Goal: Information Seeking & Learning: Learn about a topic

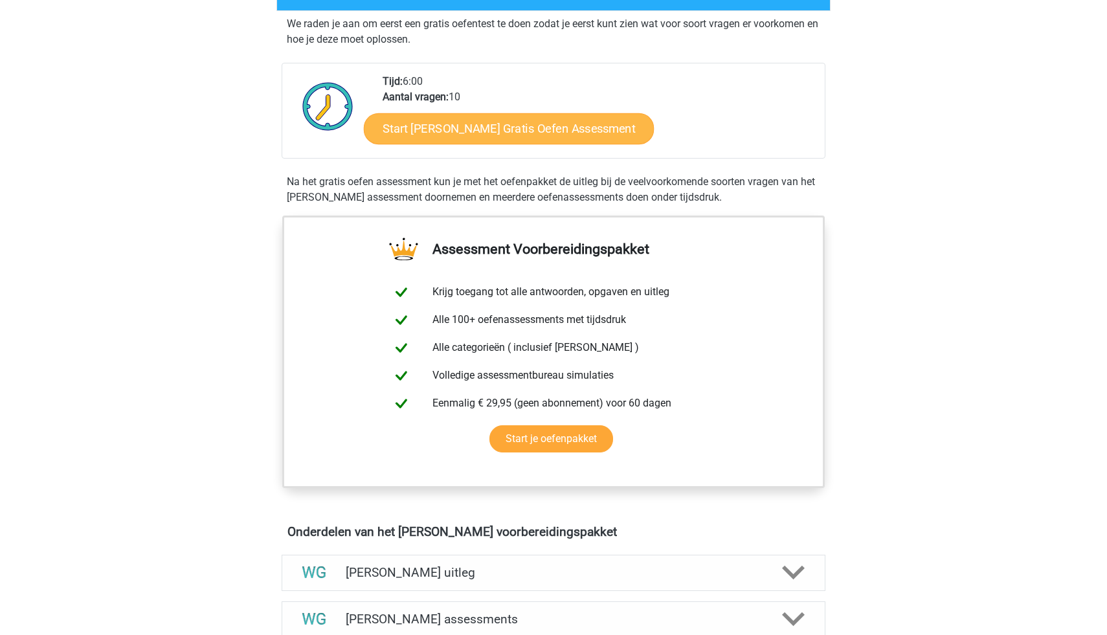
scroll to position [278, 0]
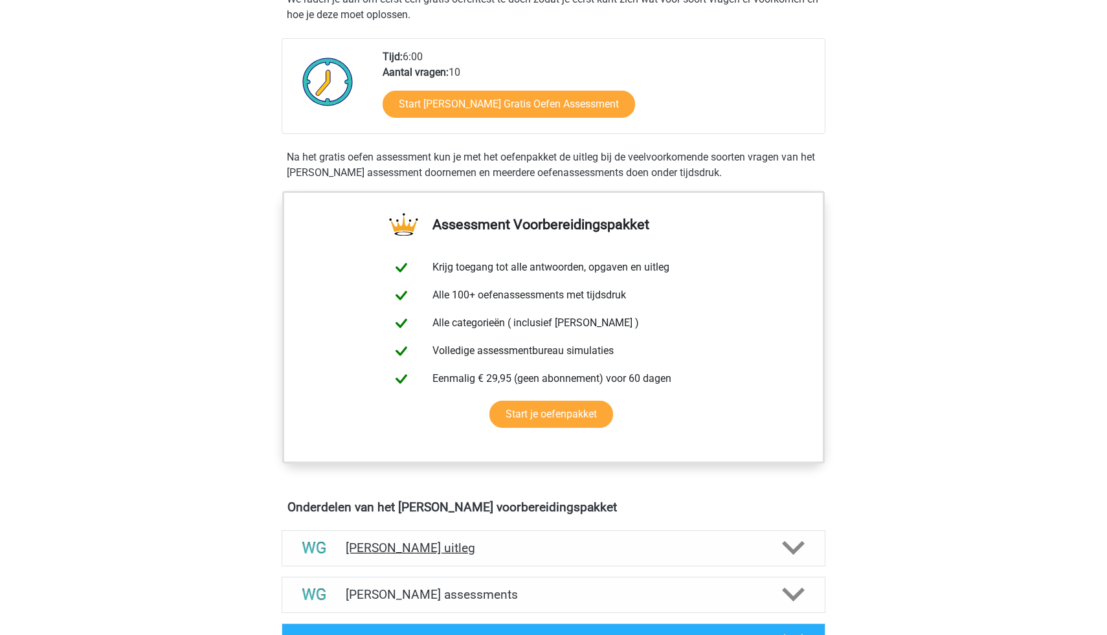
click at [508, 553] on h4 "Watson Glaser uitleg" at bounding box center [553, 547] width 415 height 15
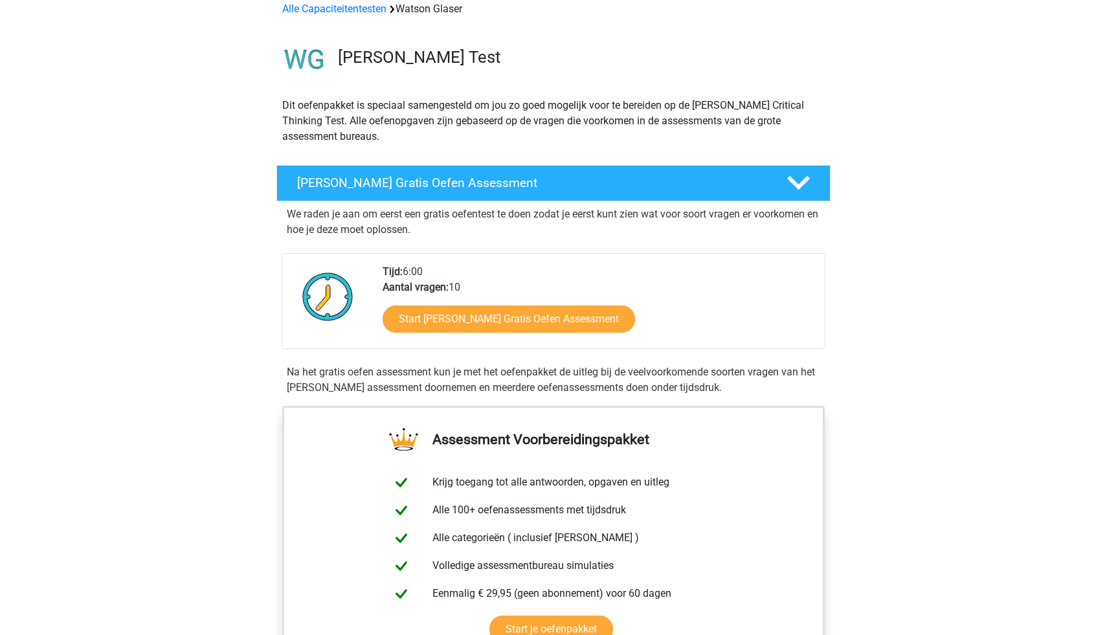
scroll to position [0, 0]
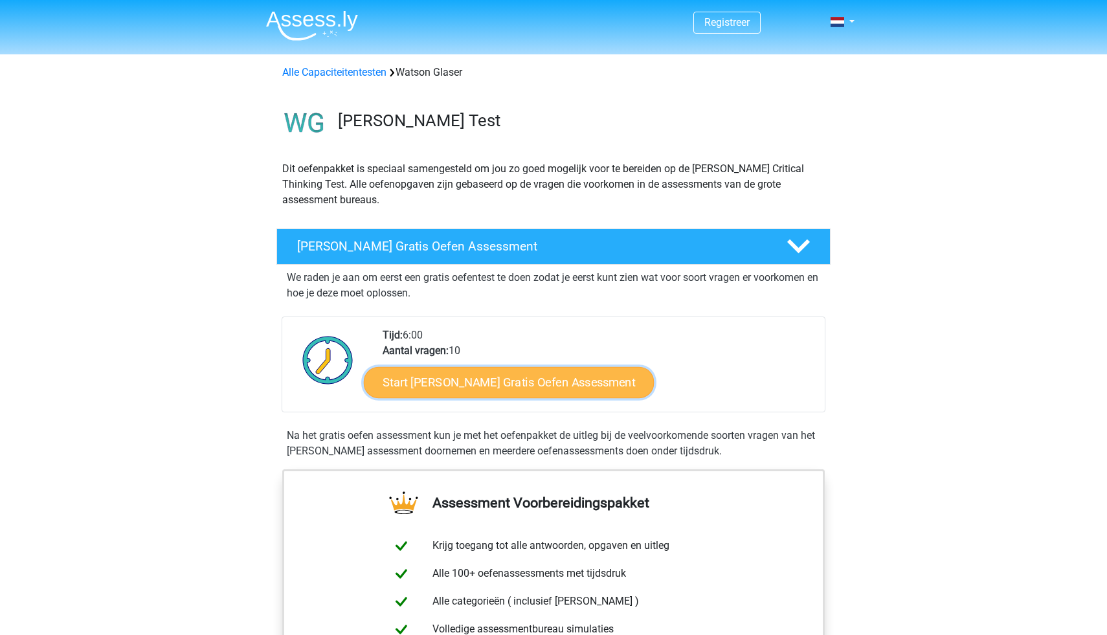
click at [466, 381] on link "Start Watson Glaser Gratis Oefen Assessment" at bounding box center [509, 382] width 291 height 31
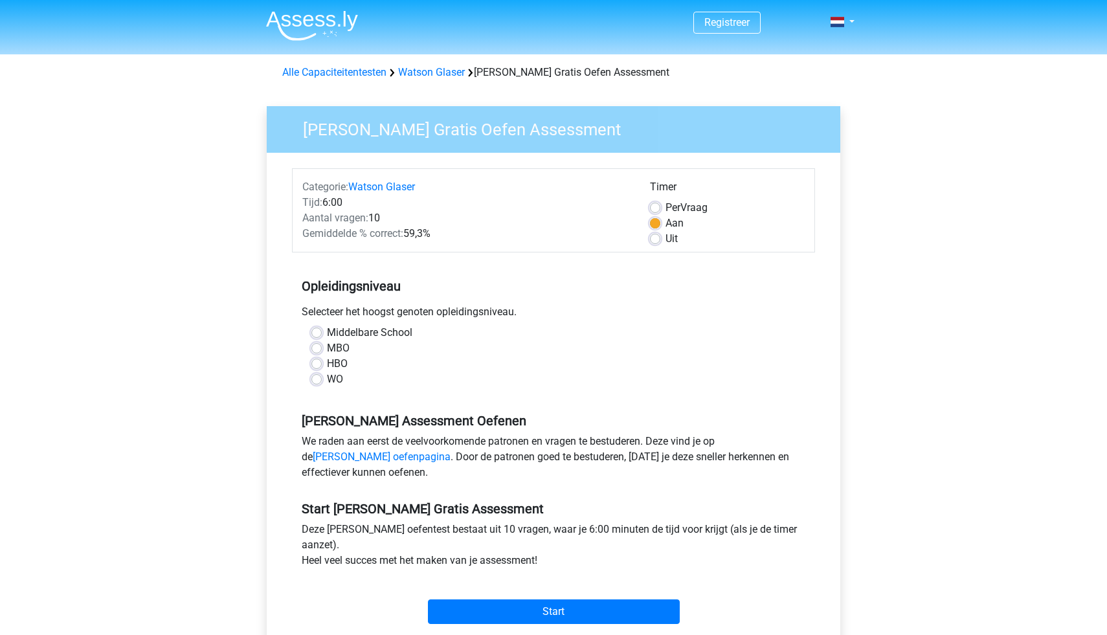
click at [665, 206] on label "Per Vraag" at bounding box center [686, 208] width 42 height 16
click at [656, 206] on input "Per Vraag" at bounding box center [655, 206] width 10 height 13
radio input "true"
click at [327, 379] on label "WO" at bounding box center [335, 379] width 16 height 16
click at [316, 379] on input "WO" at bounding box center [316, 377] width 10 height 13
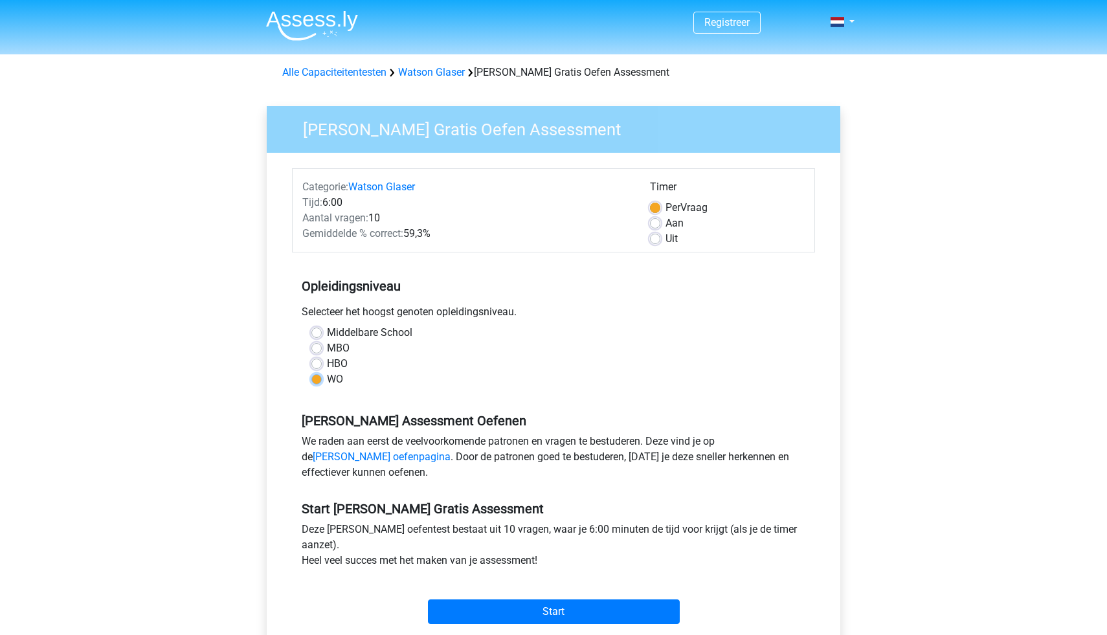
radio input "true"
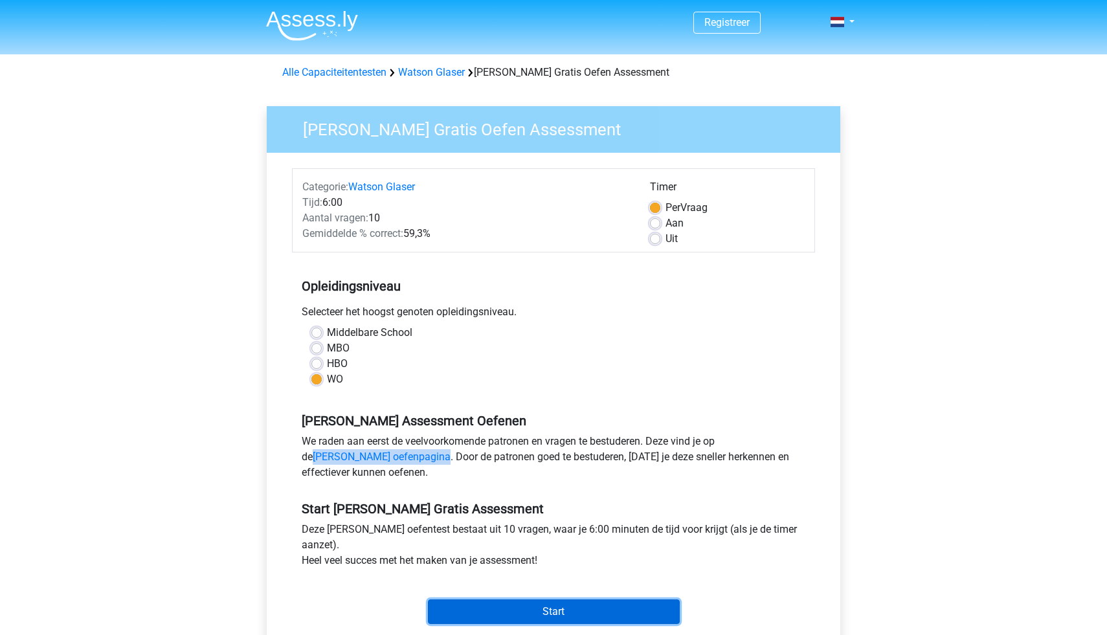
click at [582, 610] on input "Start" at bounding box center [554, 611] width 252 height 25
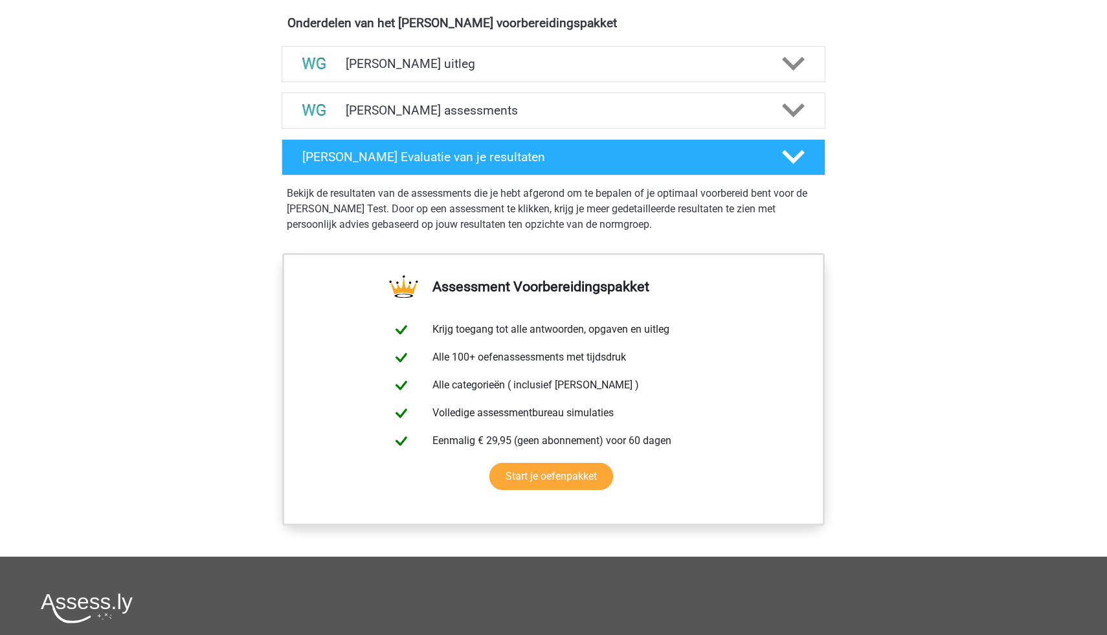
scroll to position [737, 0]
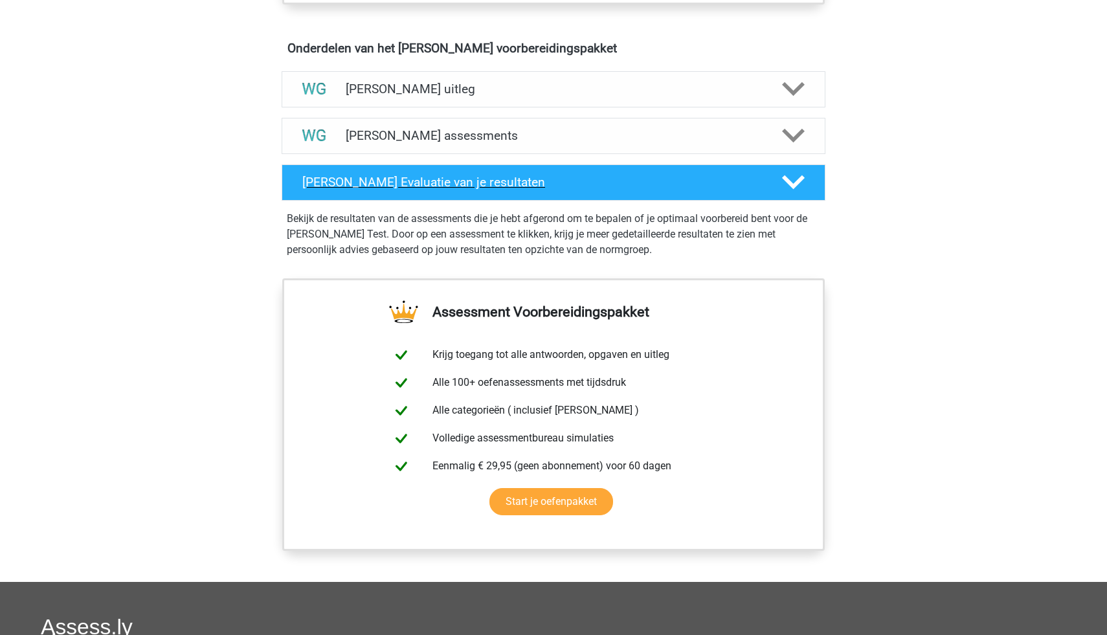
click at [465, 186] on h4 "Watson Glaser Evaluatie van je resultaten" at bounding box center [531, 182] width 459 height 15
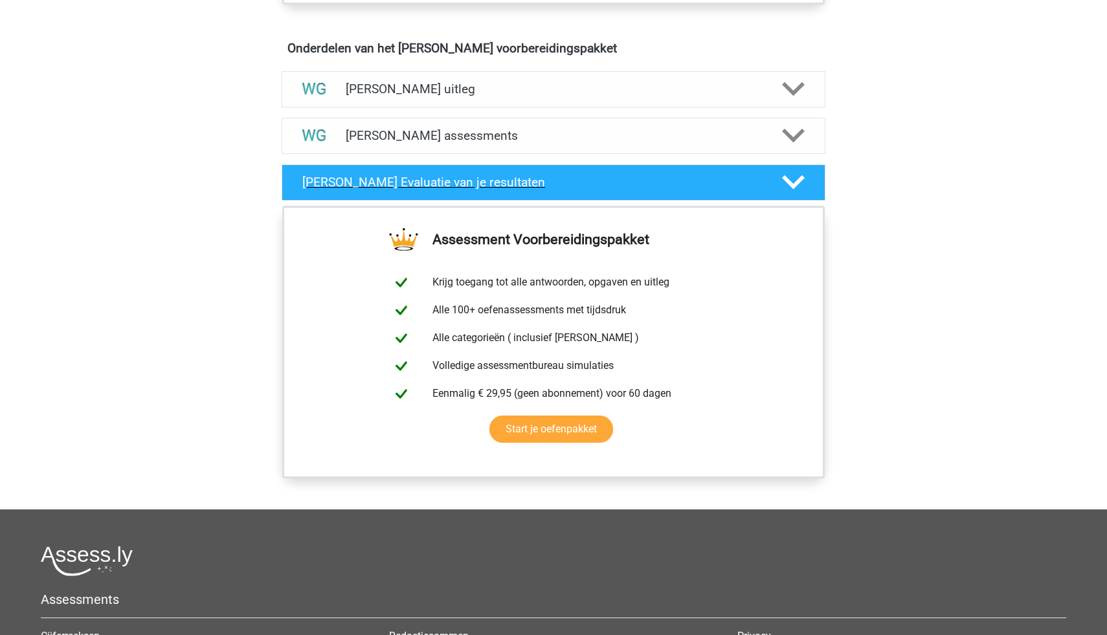
click at [465, 186] on h4 "Watson Glaser Evaluatie van je resultaten" at bounding box center [531, 182] width 459 height 15
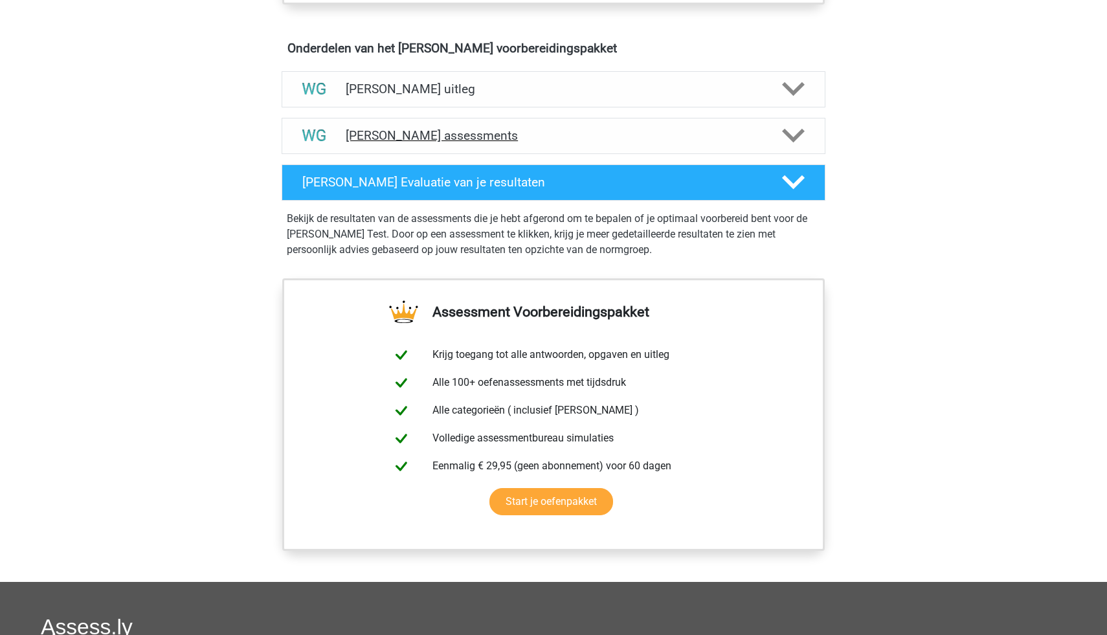
click at [461, 149] on div "Watson Glaser assessments" at bounding box center [554, 136] width 544 height 36
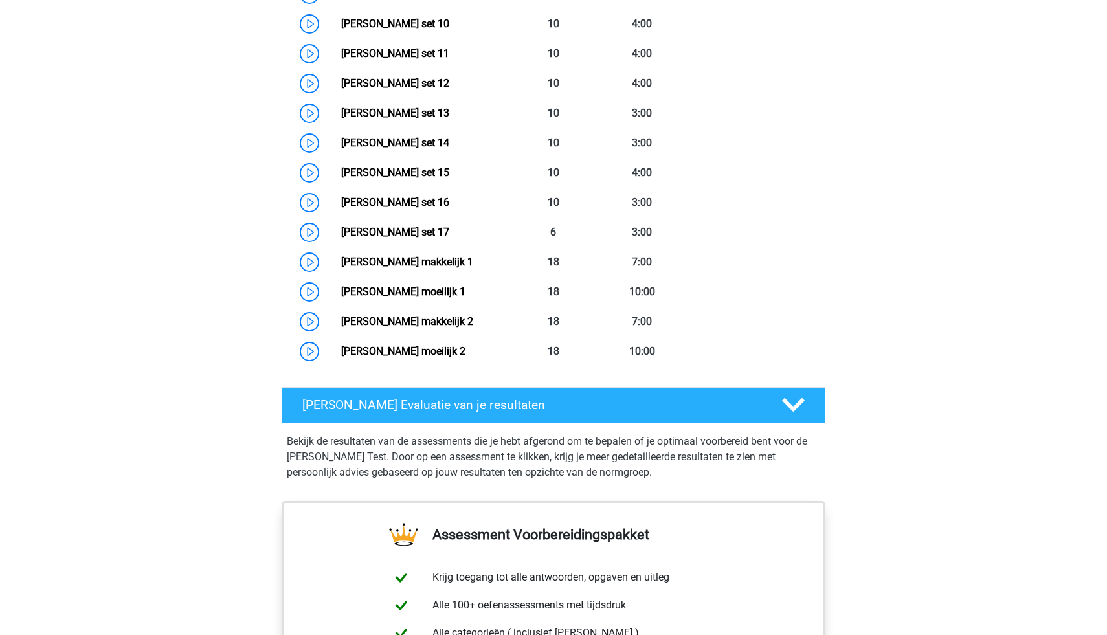
scroll to position [1239, 0]
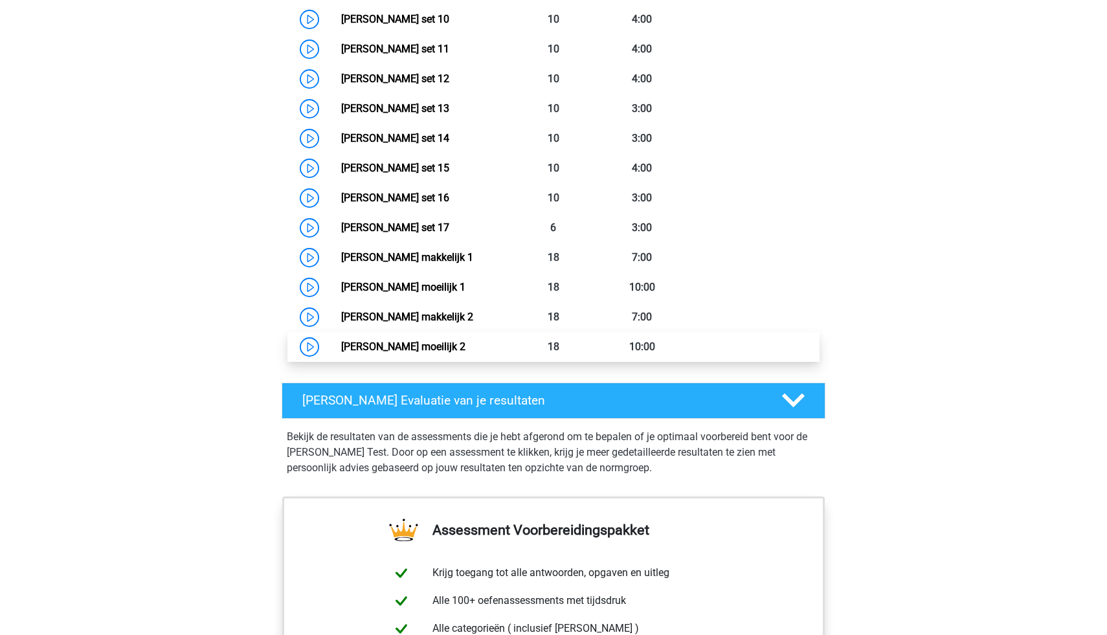
click at [426, 345] on link "Watson Glaser moeilijk 2" at bounding box center [403, 346] width 124 height 12
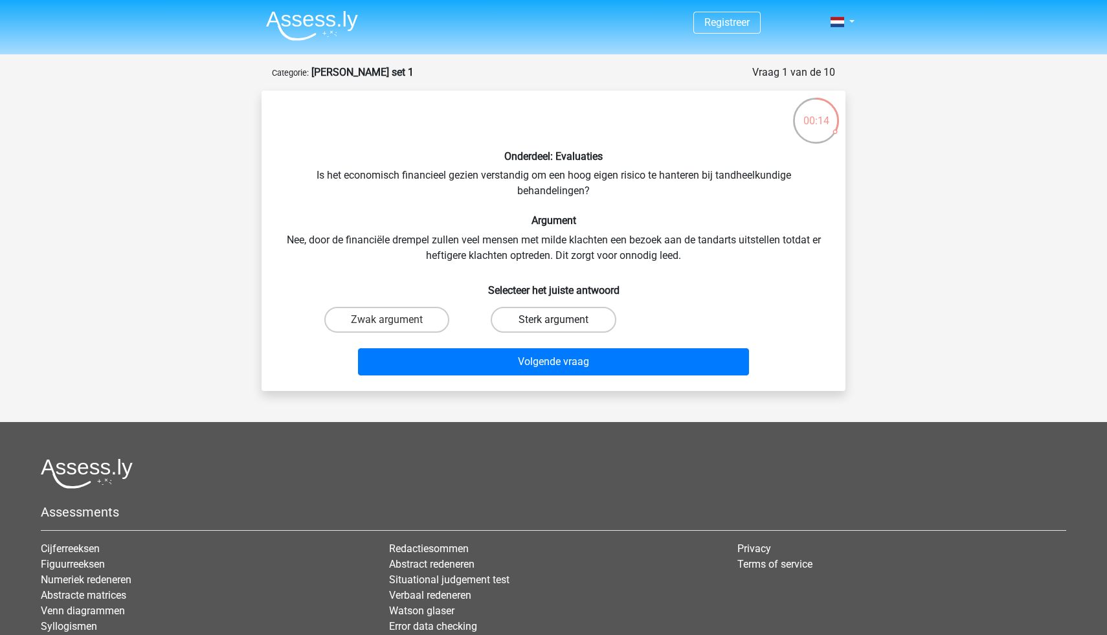
click at [533, 318] on label "Sterk argument" at bounding box center [553, 320] width 125 height 26
click at [553, 320] on input "Sterk argument" at bounding box center [557, 324] width 8 height 8
radio input "true"
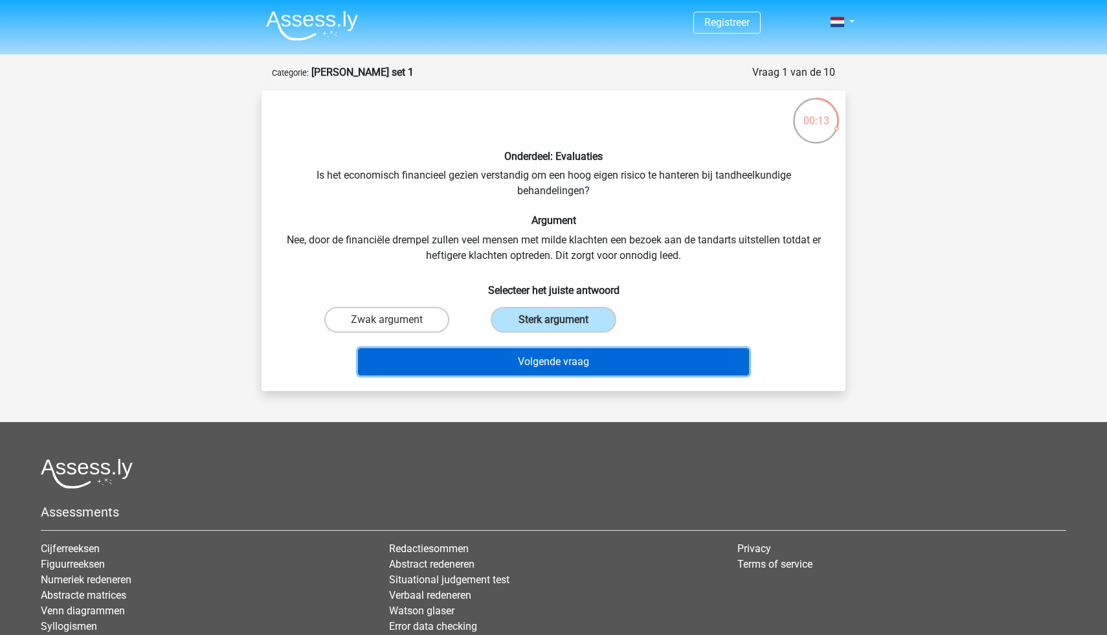
click at [574, 355] on button "Volgende vraag" at bounding box center [554, 361] width 392 height 27
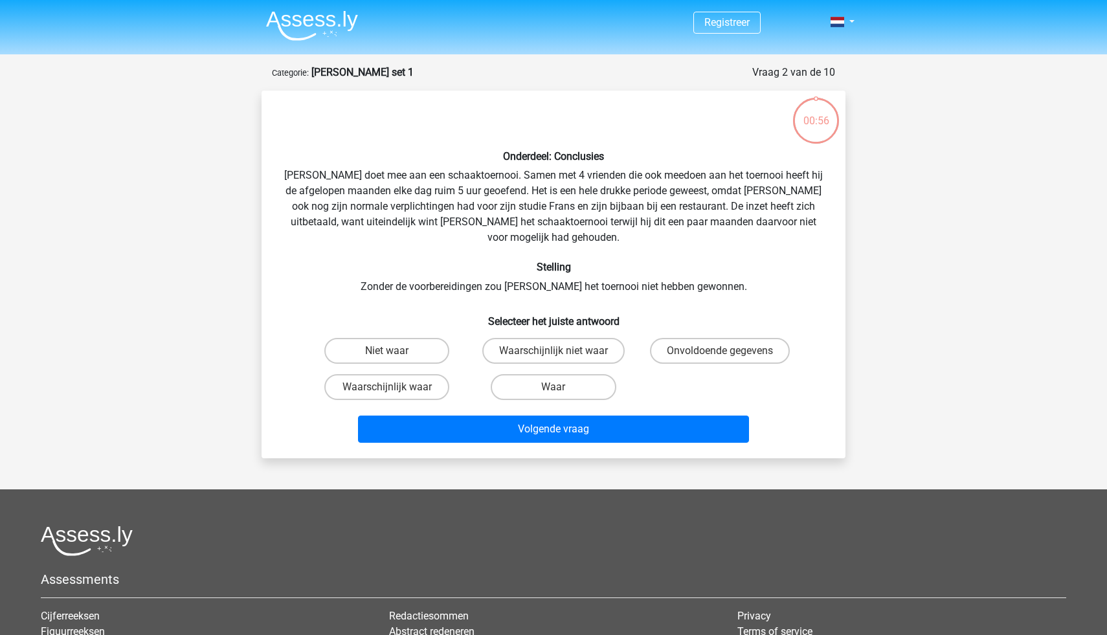
scroll to position [65, 0]
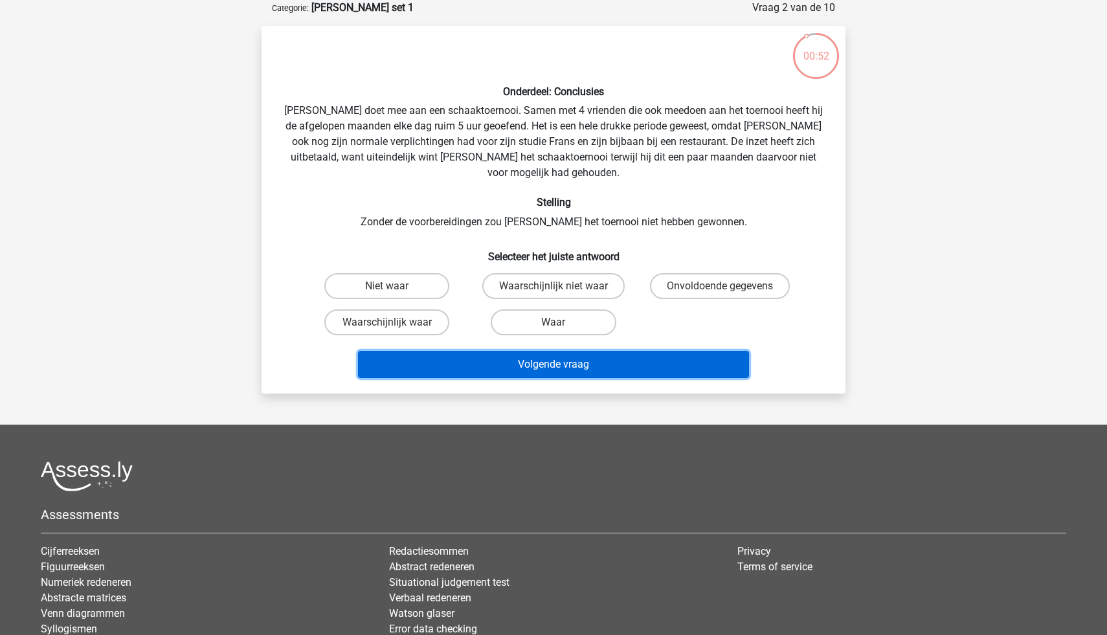
click at [487, 357] on button "Volgende vraag" at bounding box center [554, 364] width 392 height 27
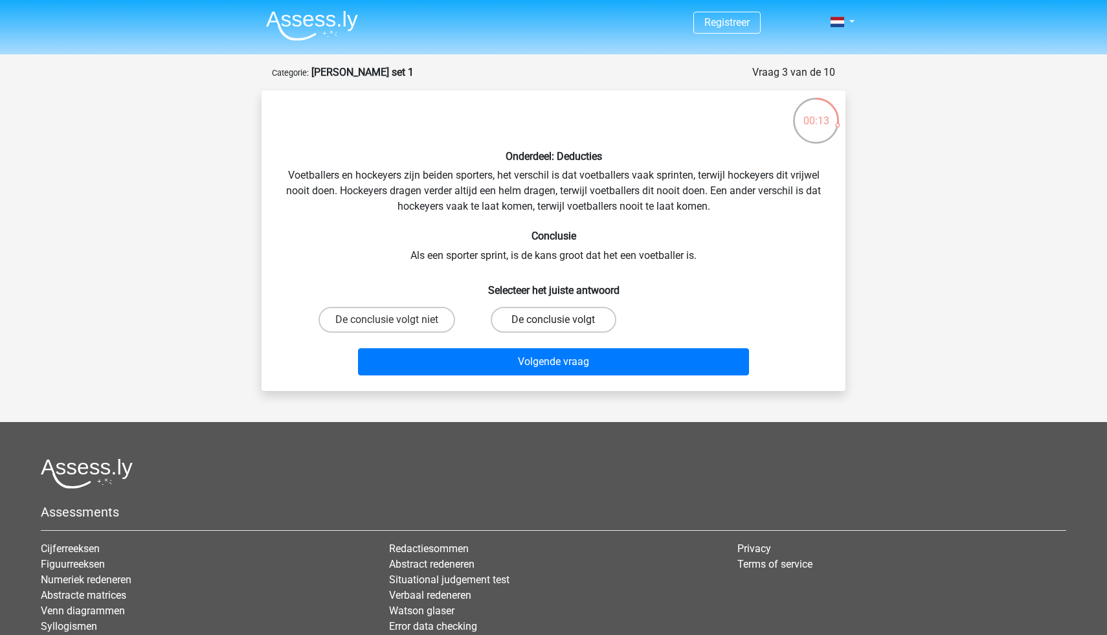
click at [530, 317] on label "De conclusie volgt" at bounding box center [553, 320] width 125 height 26
click at [553, 320] on input "De conclusie volgt" at bounding box center [557, 324] width 8 height 8
radio input "true"
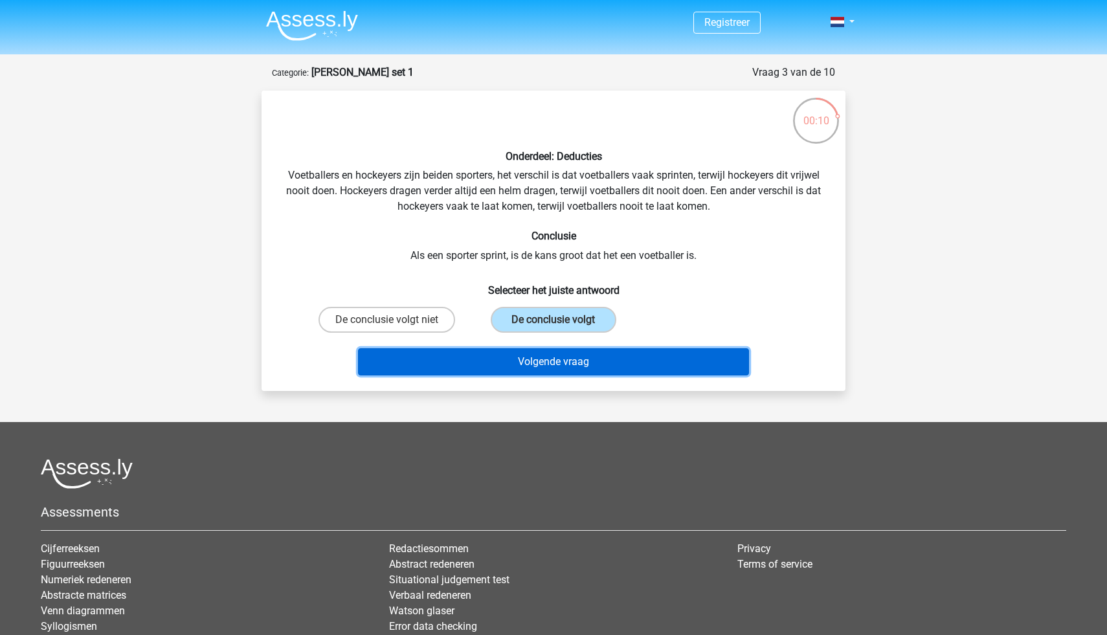
click at [587, 366] on button "Volgende vraag" at bounding box center [554, 361] width 392 height 27
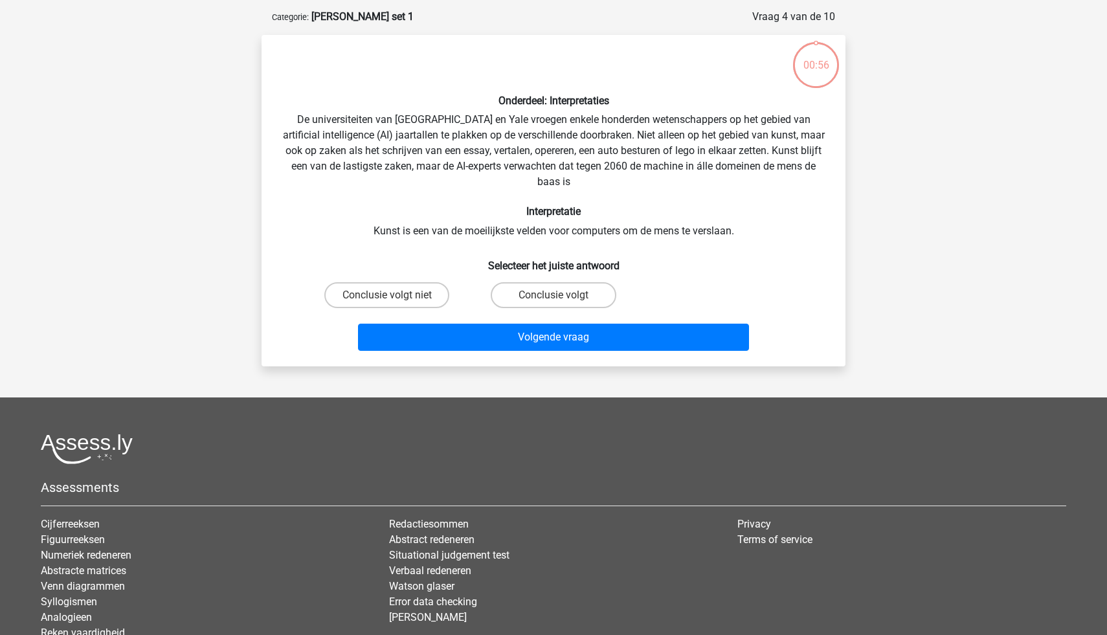
scroll to position [65, 0]
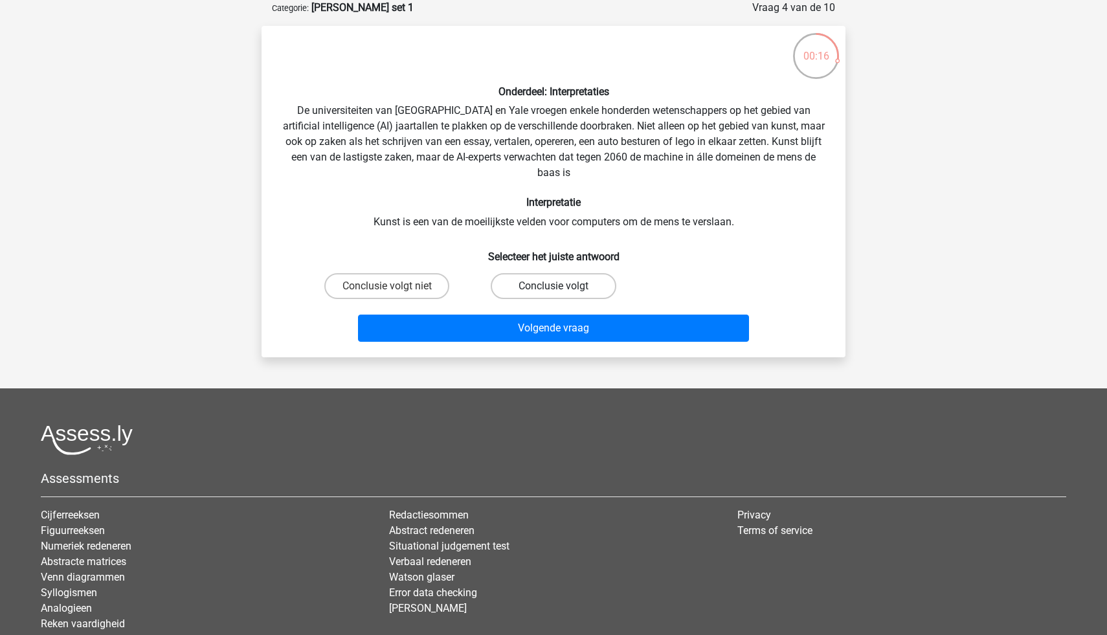
click at [544, 285] on label "Conclusie volgt" at bounding box center [553, 286] width 125 height 26
click at [553, 286] on input "Conclusie volgt" at bounding box center [557, 290] width 8 height 8
radio input "true"
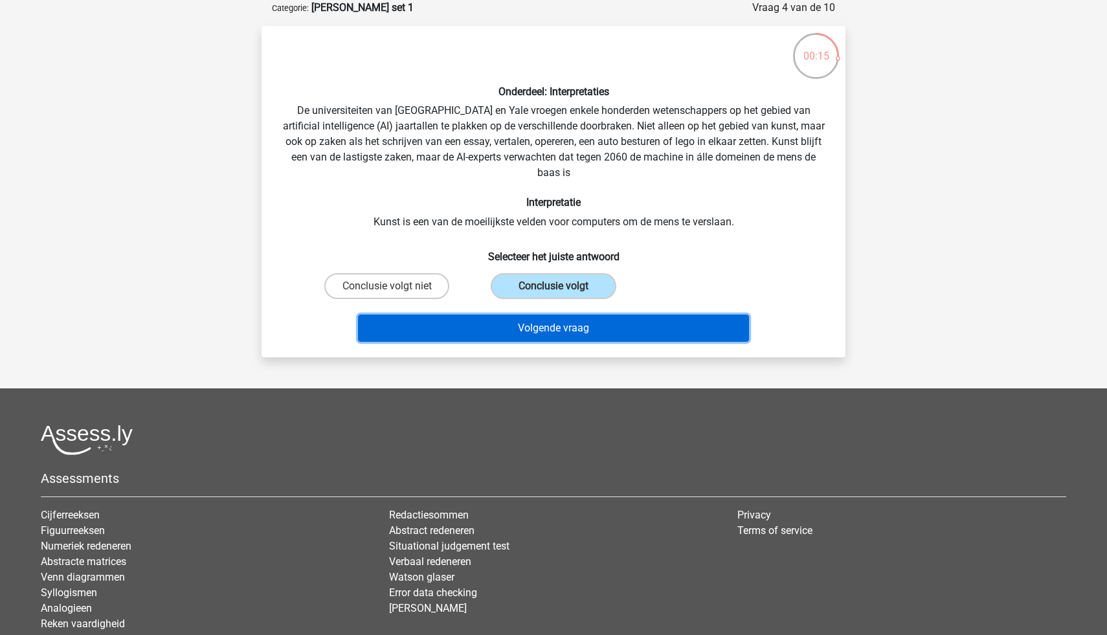
click at [606, 318] on button "Volgende vraag" at bounding box center [554, 328] width 392 height 27
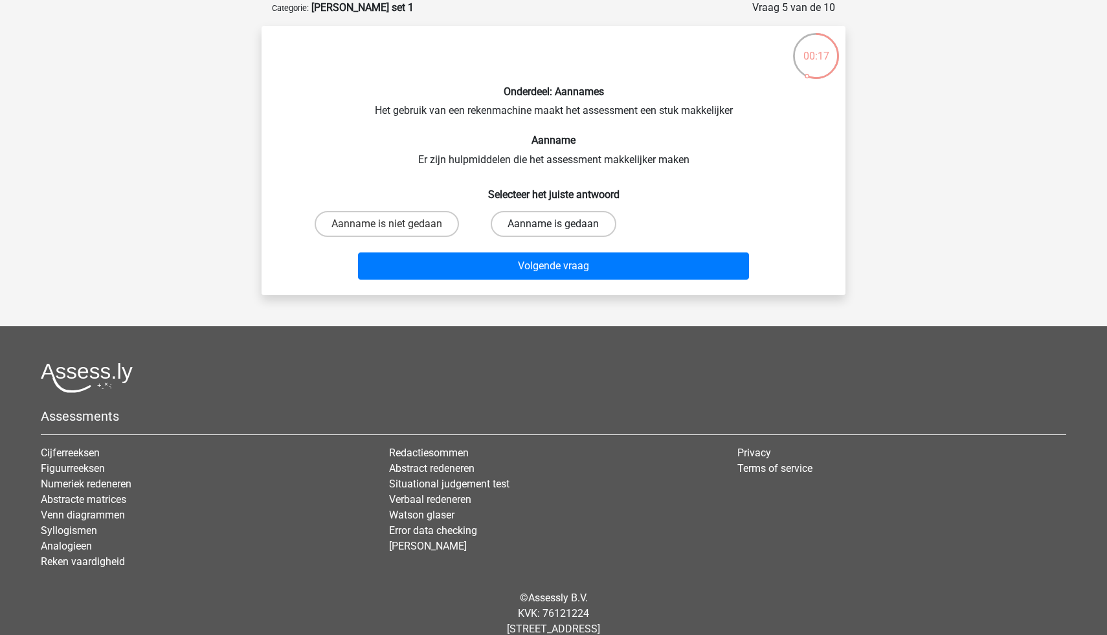
click at [571, 220] on label "Aanname is gedaan" at bounding box center [553, 224] width 125 height 26
click at [562, 224] on input "Aanname is gedaan" at bounding box center [557, 228] width 8 height 8
radio input "true"
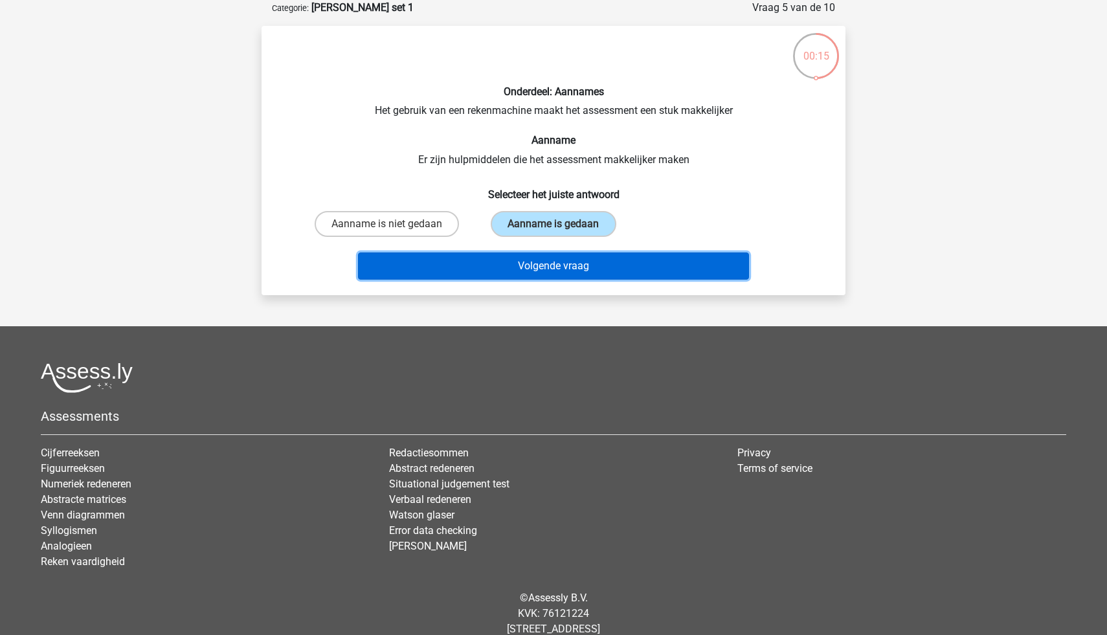
click at [621, 262] on button "Volgende vraag" at bounding box center [554, 265] width 392 height 27
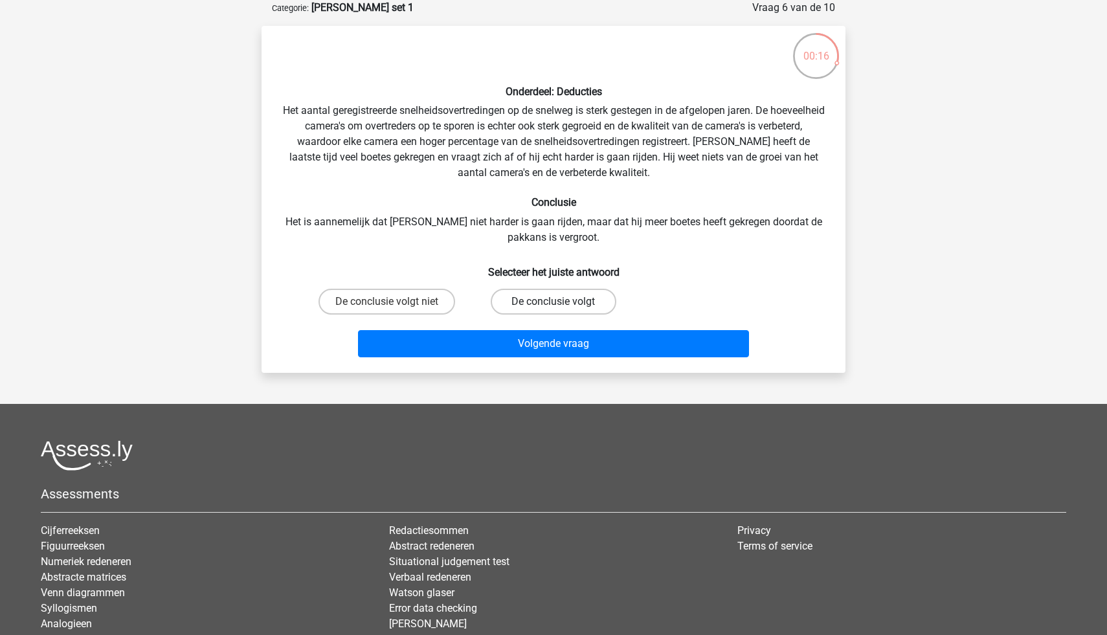
click at [508, 303] on label "De conclusie volgt" at bounding box center [553, 302] width 125 height 26
click at [553, 303] on input "De conclusie volgt" at bounding box center [557, 306] width 8 height 8
radio input "true"
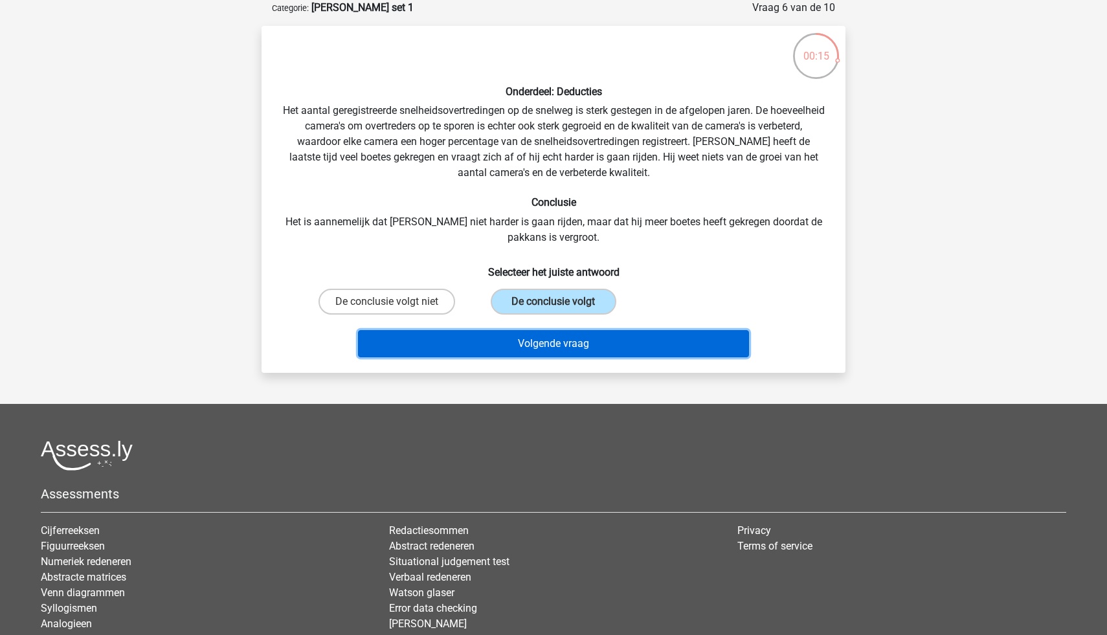
click at [565, 338] on button "Volgende vraag" at bounding box center [554, 343] width 392 height 27
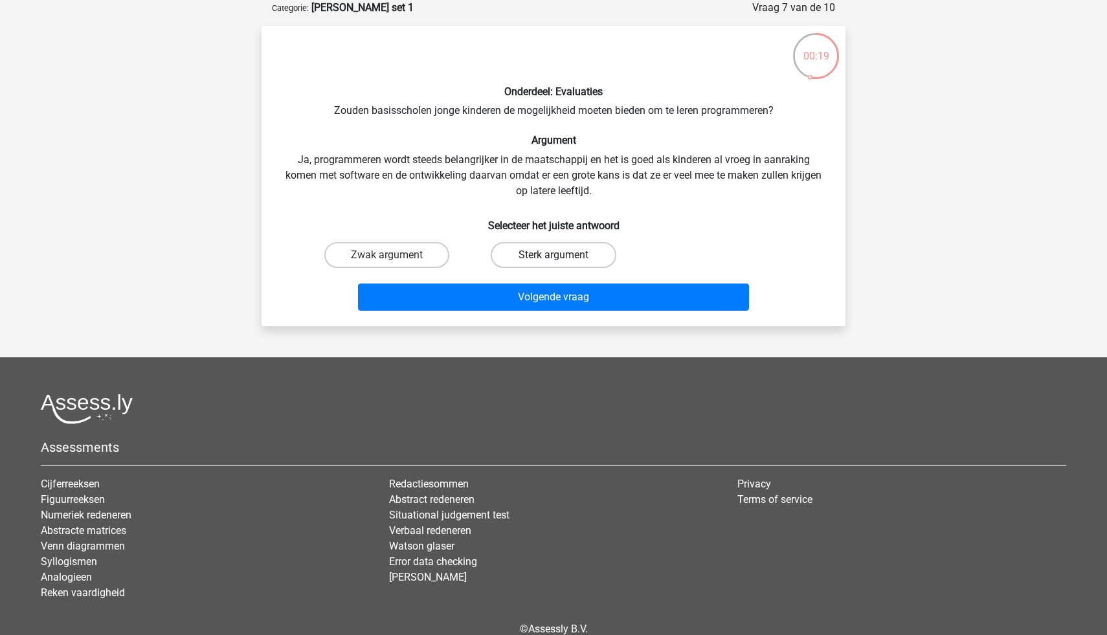
click at [577, 252] on label "Sterk argument" at bounding box center [553, 255] width 125 height 26
click at [562, 255] on input "Sterk argument" at bounding box center [557, 259] width 8 height 8
radio input "true"
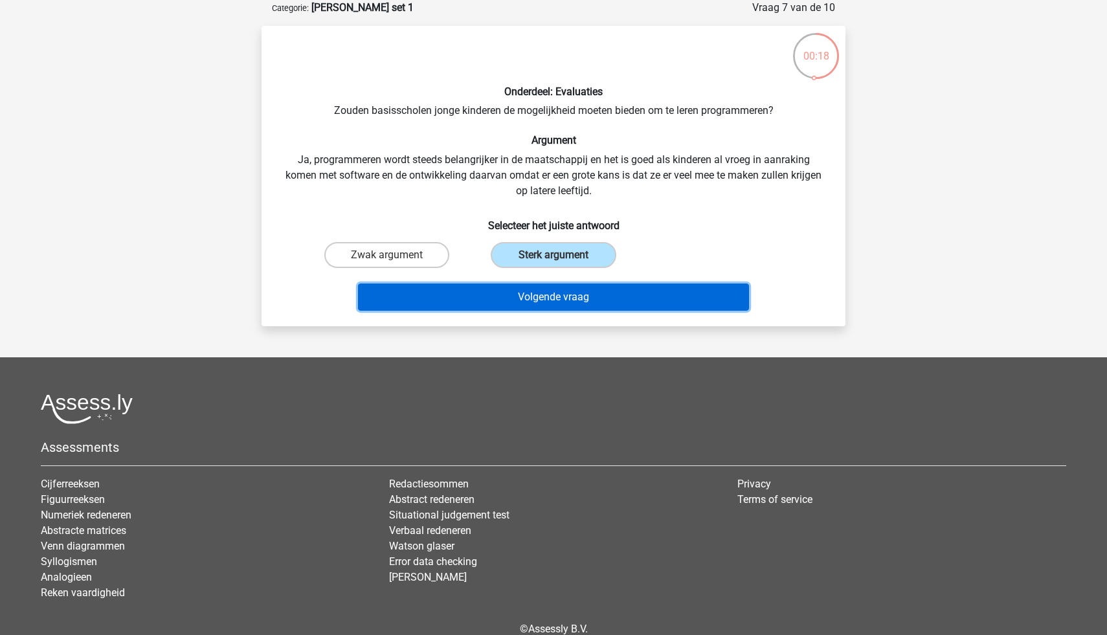
click at [601, 294] on button "Volgende vraag" at bounding box center [554, 296] width 392 height 27
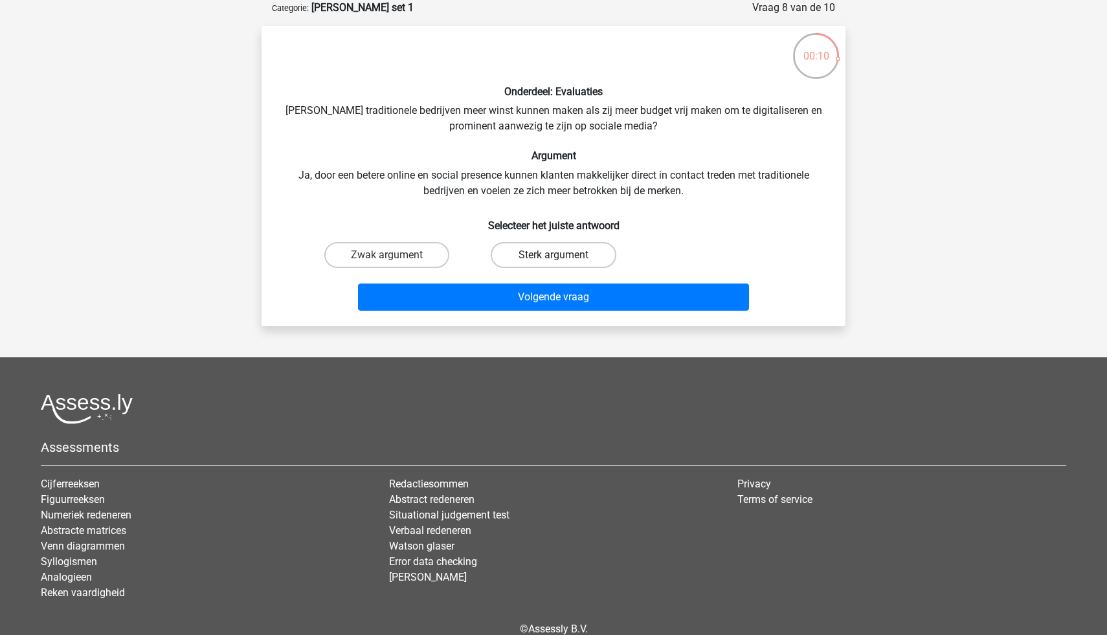
click at [560, 250] on label "Sterk argument" at bounding box center [553, 255] width 125 height 26
click at [560, 255] on input "Sterk argument" at bounding box center [557, 259] width 8 height 8
radio input "true"
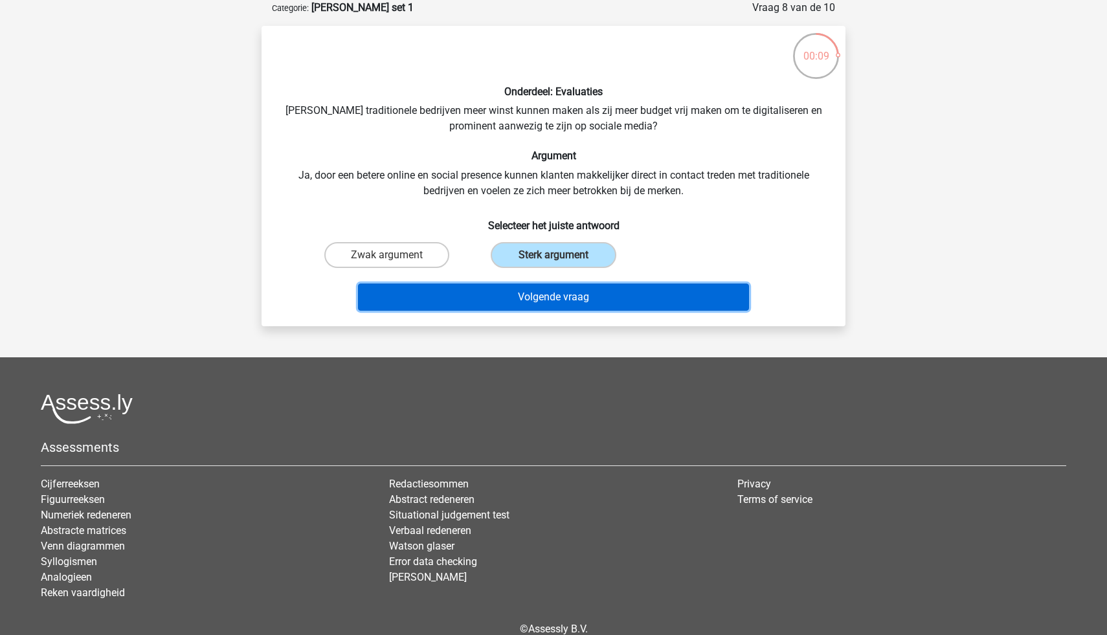
click at [624, 284] on button "Volgende vraag" at bounding box center [554, 296] width 392 height 27
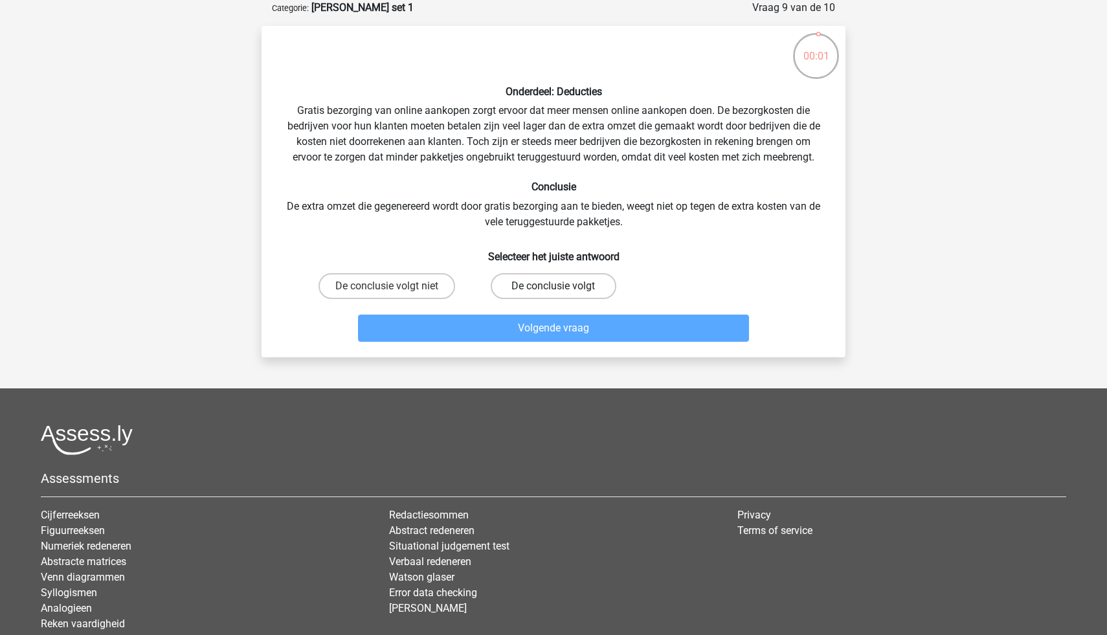
click at [573, 285] on label "De conclusie volgt" at bounding box center [553, 286] width 125 height 26
click at [562, 286] on input "De conclusie volgt" at bounding box center [557, 290] width 8 height 8
radio input "true"
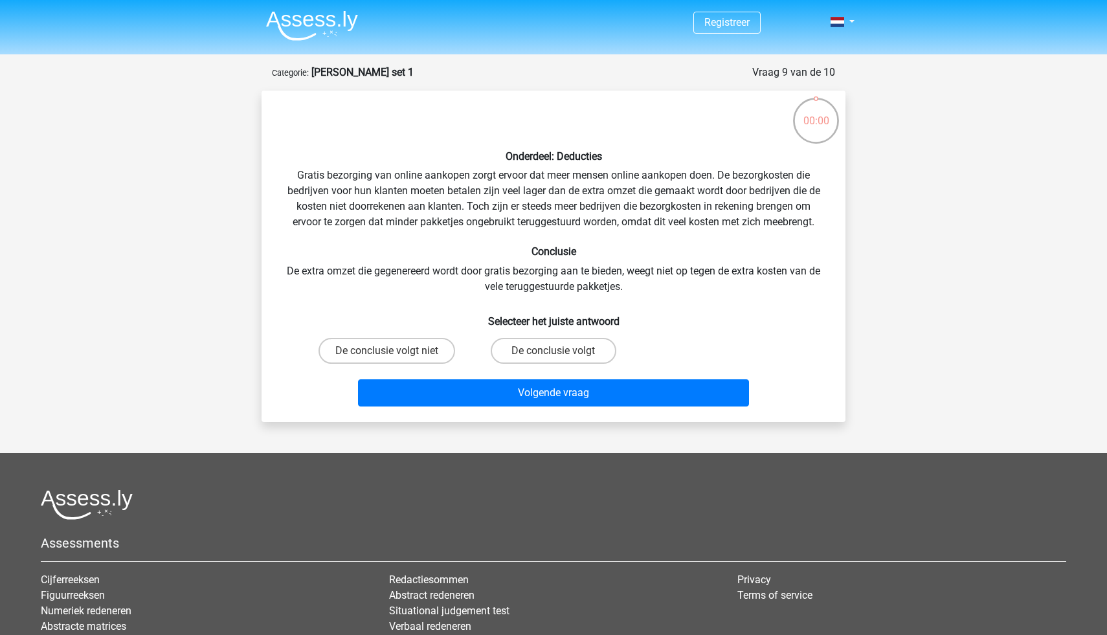
scroll to position [65, 0]
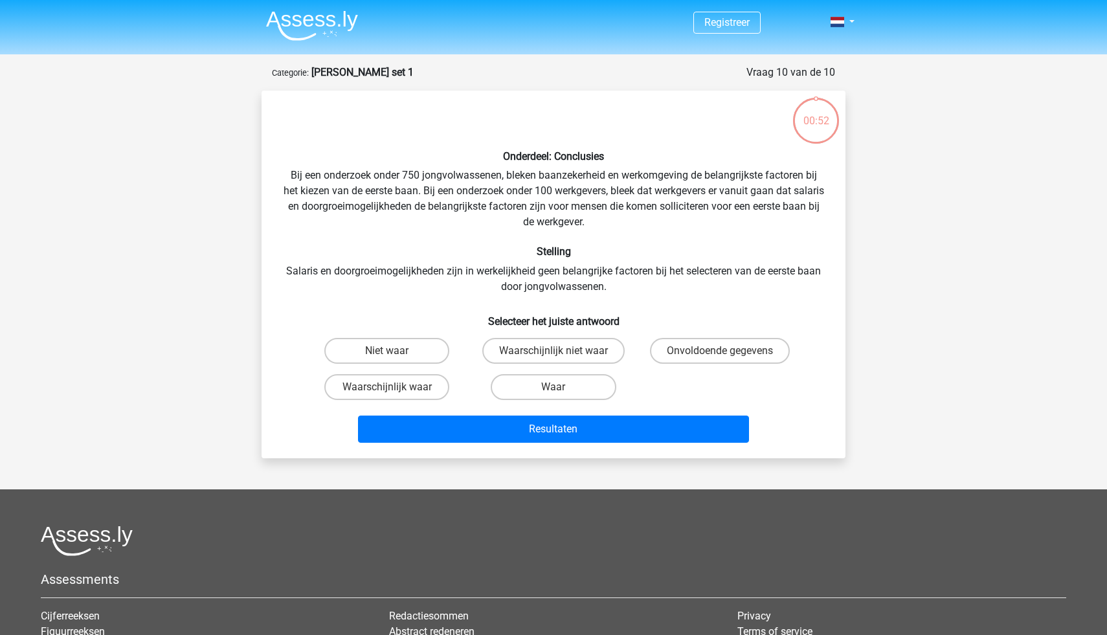
scroll to position [65, 0]
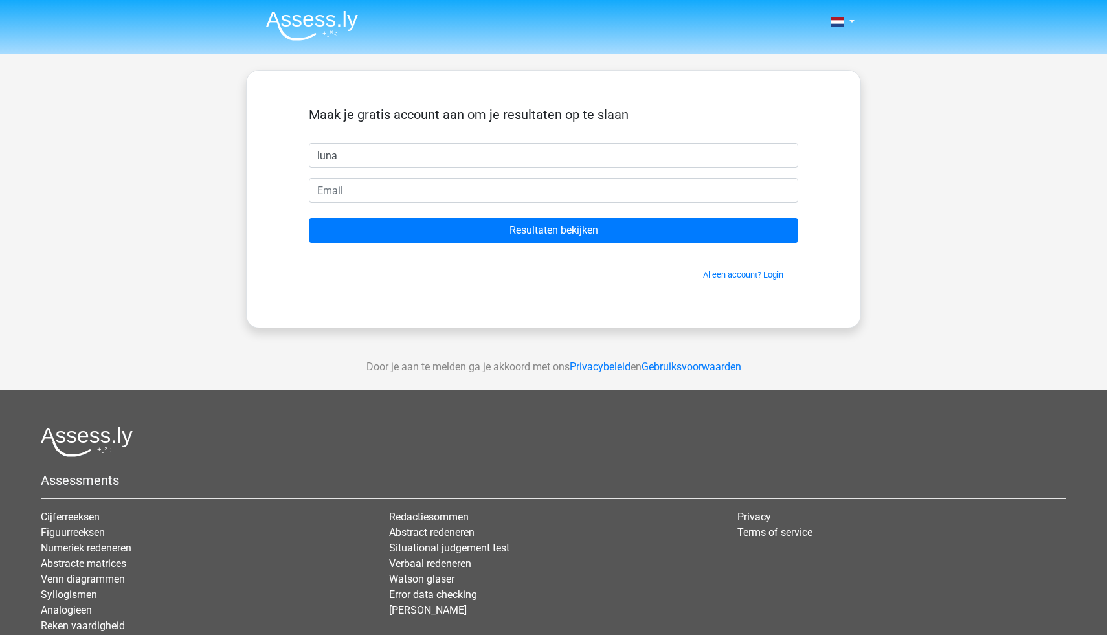
type input "luna"
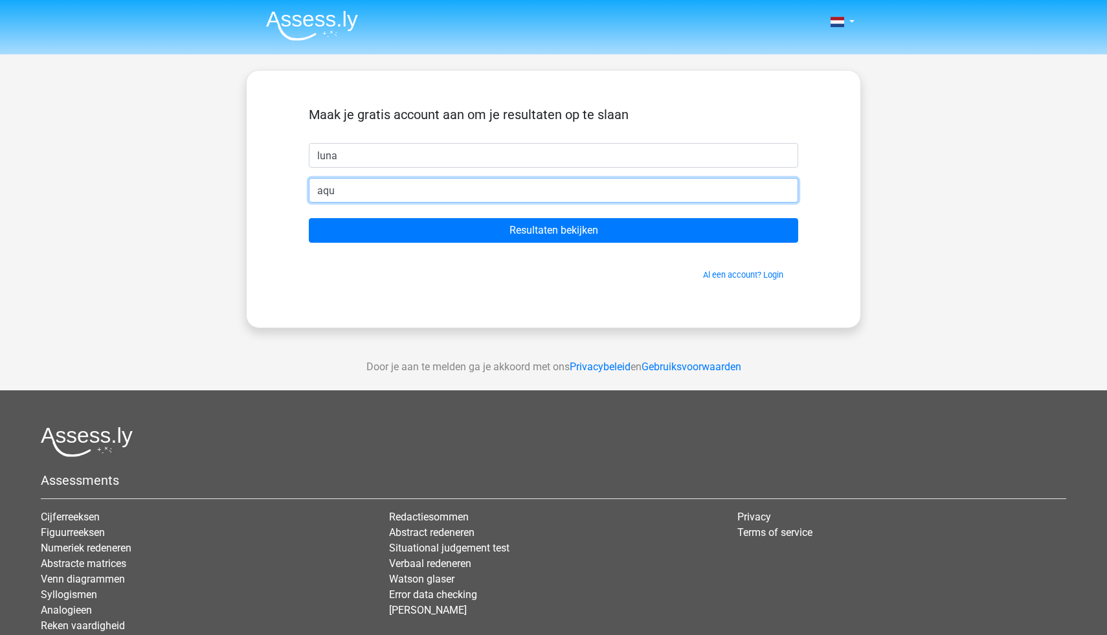
click at [564, 192] on input "aqu" at bounding box center [553, 190] width 489 height 25
type input "[EMAIL_ADDRESS][DOMAIN_NAME]"
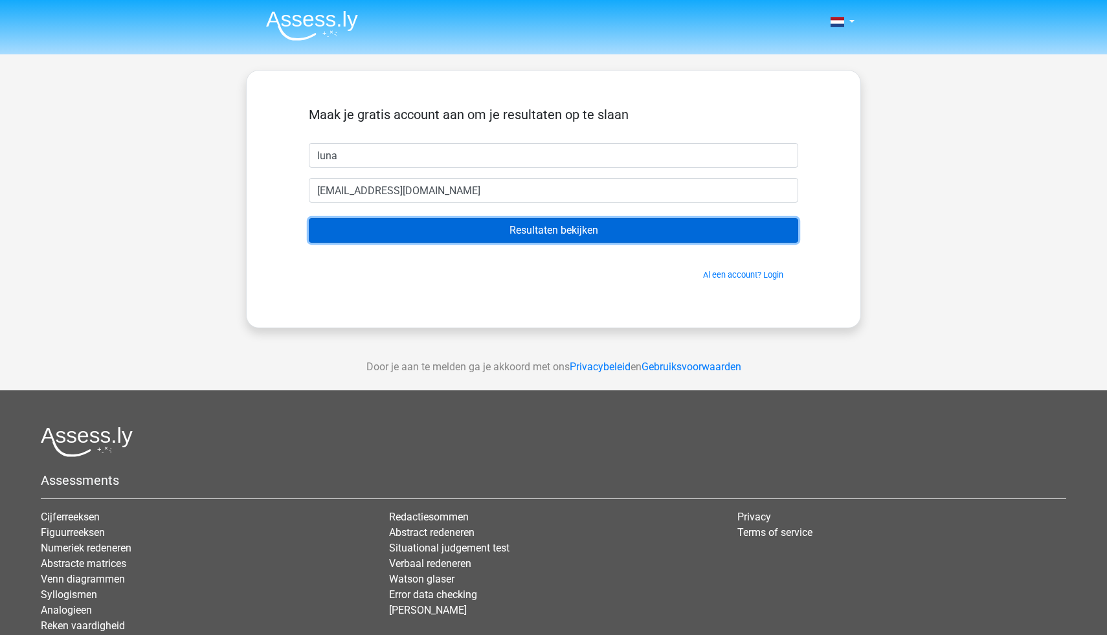
click at [533, 234] on input "Resultaten bekijken" at bounding box center [553, 230] width 489 height 25
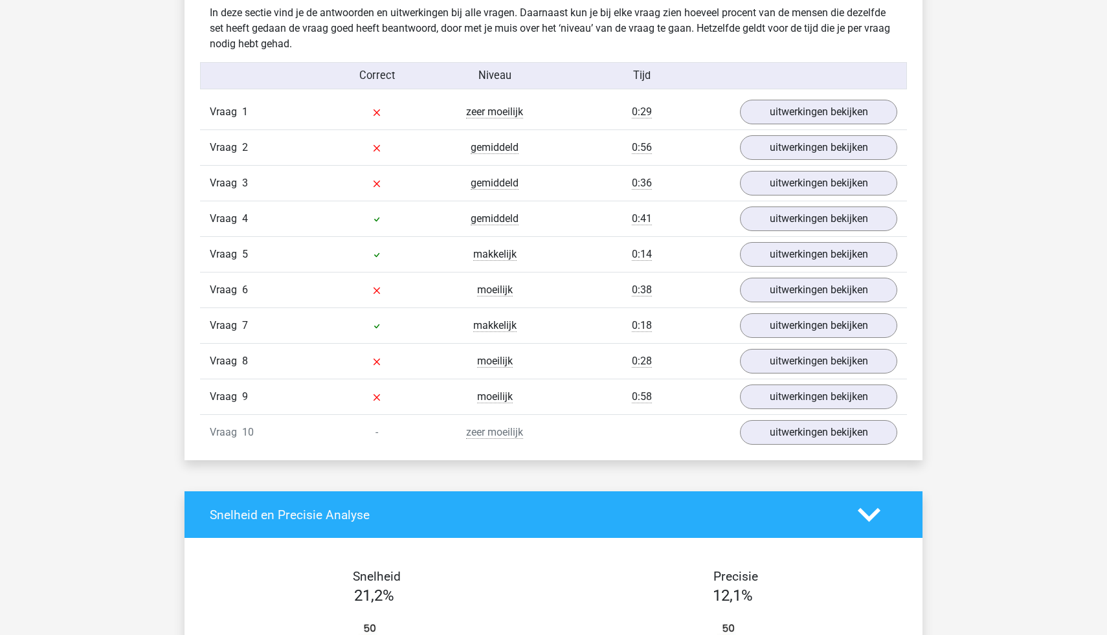
scroll to position [1015, 0]
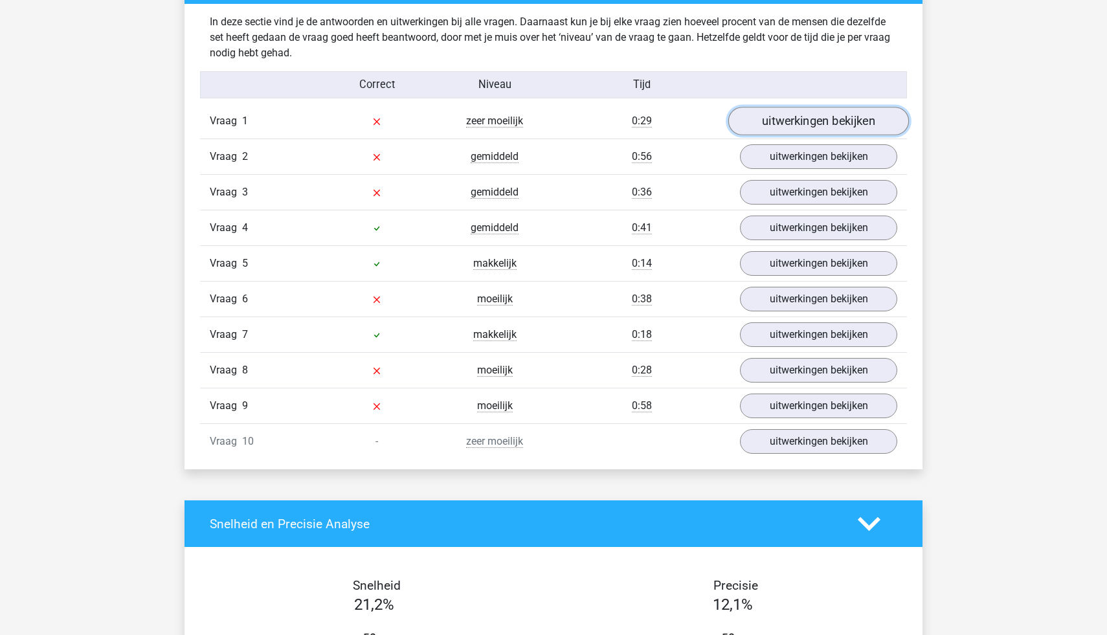
click at [800, 122] on link "uitwerkingen bekijken" at bounding box center [818, 121] width 181 height 28
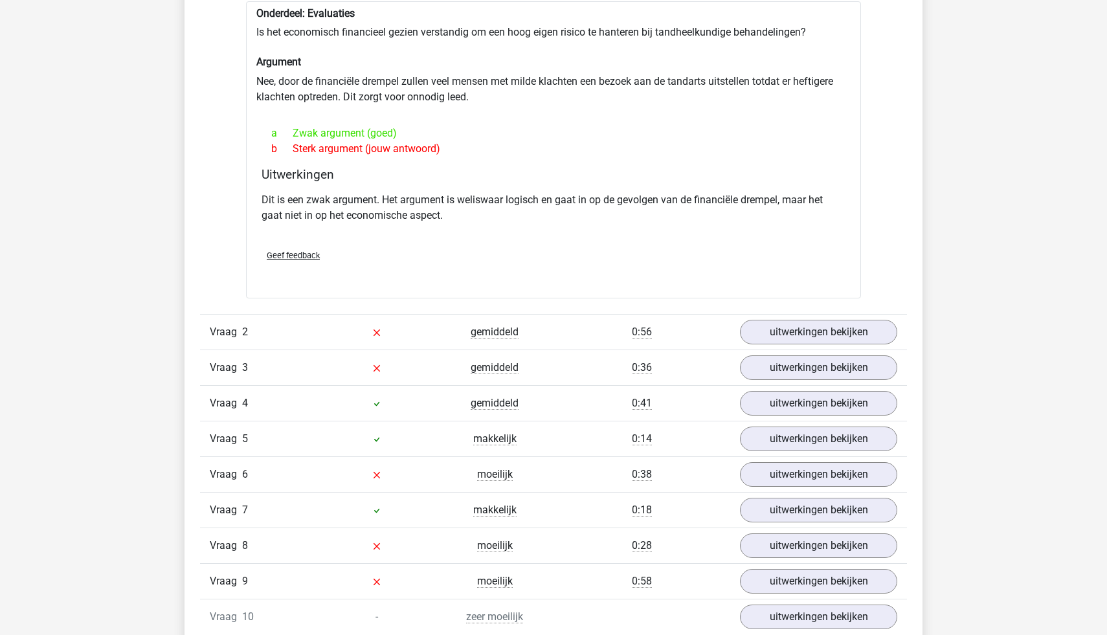
scroll to position [1171, 0]
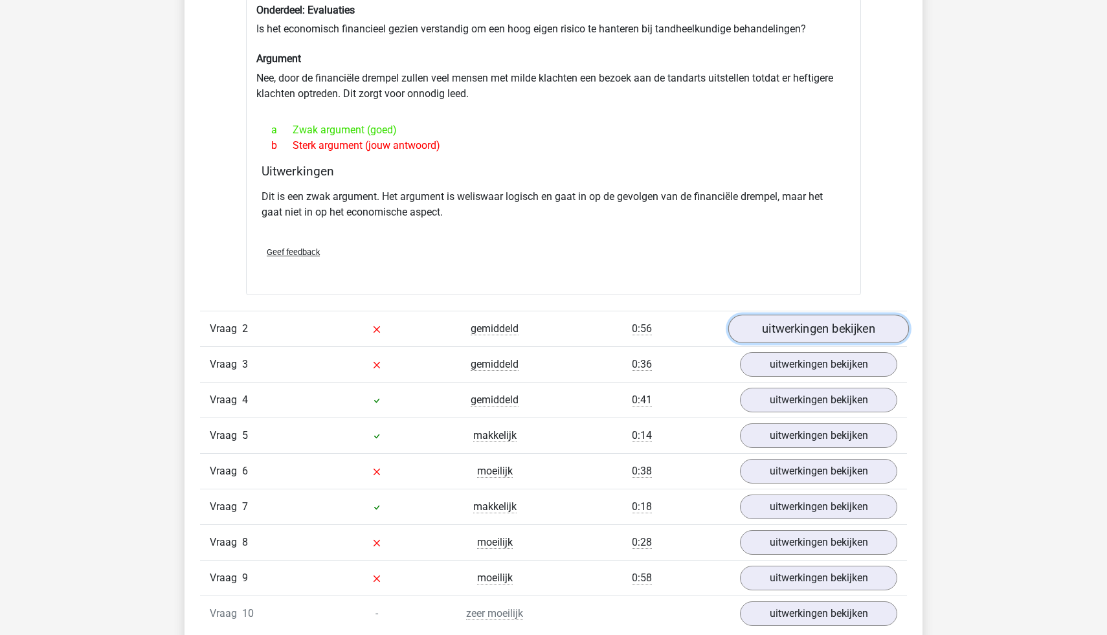
click at [784, 323] on link "uitwerkingen bekijken" at bounding box center [818, 329] width 181 height 28
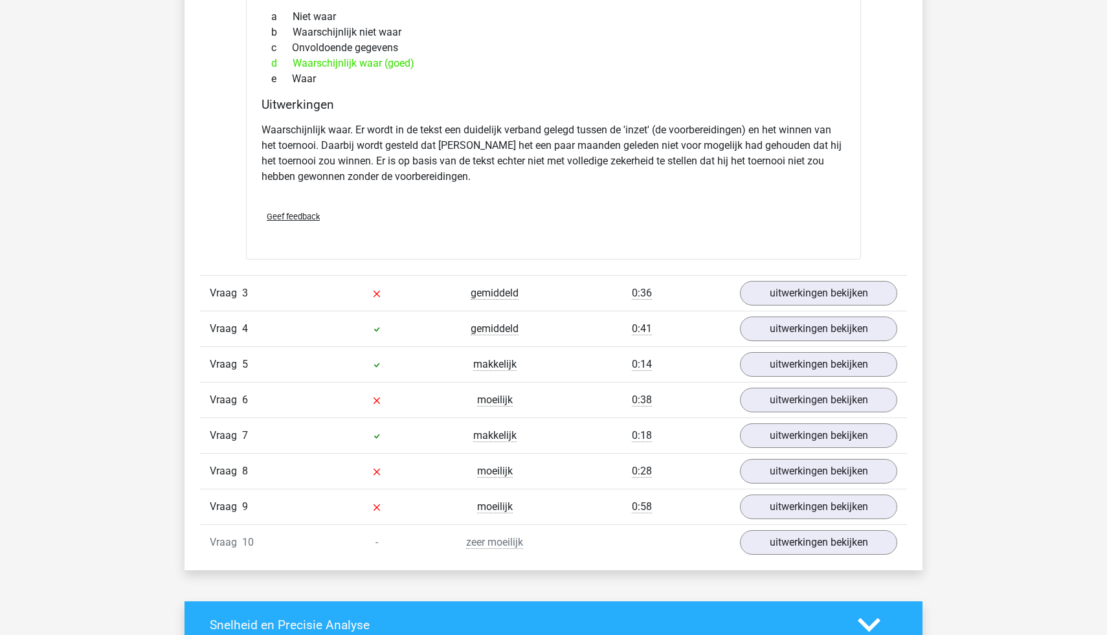
scroll to position [1680, 0]
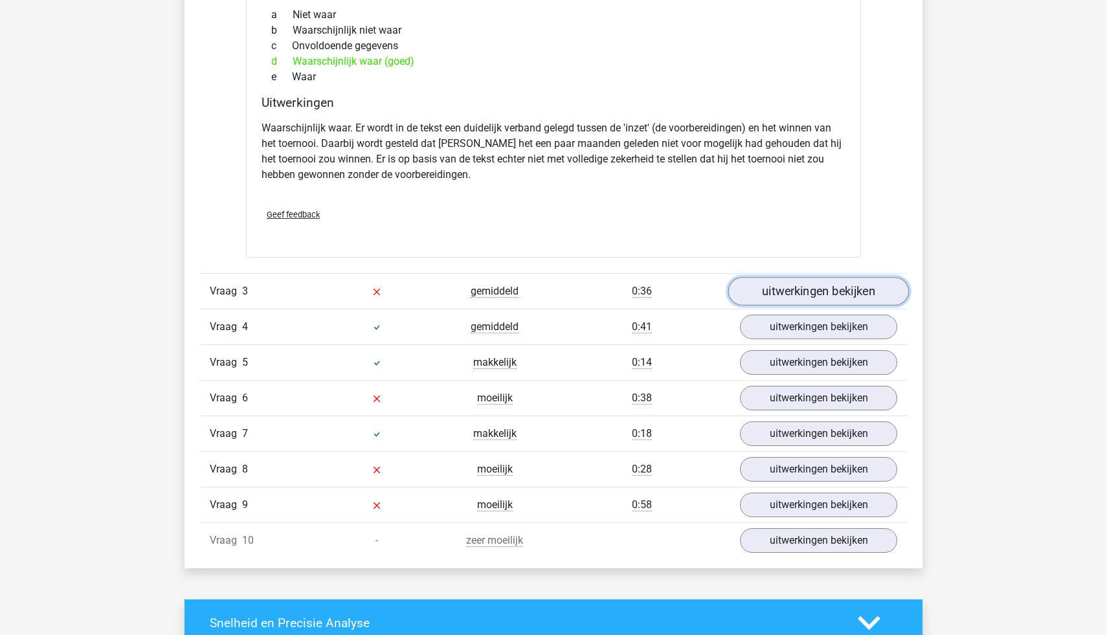
click at [796, 298] on link "uitwerkingen bekijken" at bounding box center [818, 292] width 181 height 28
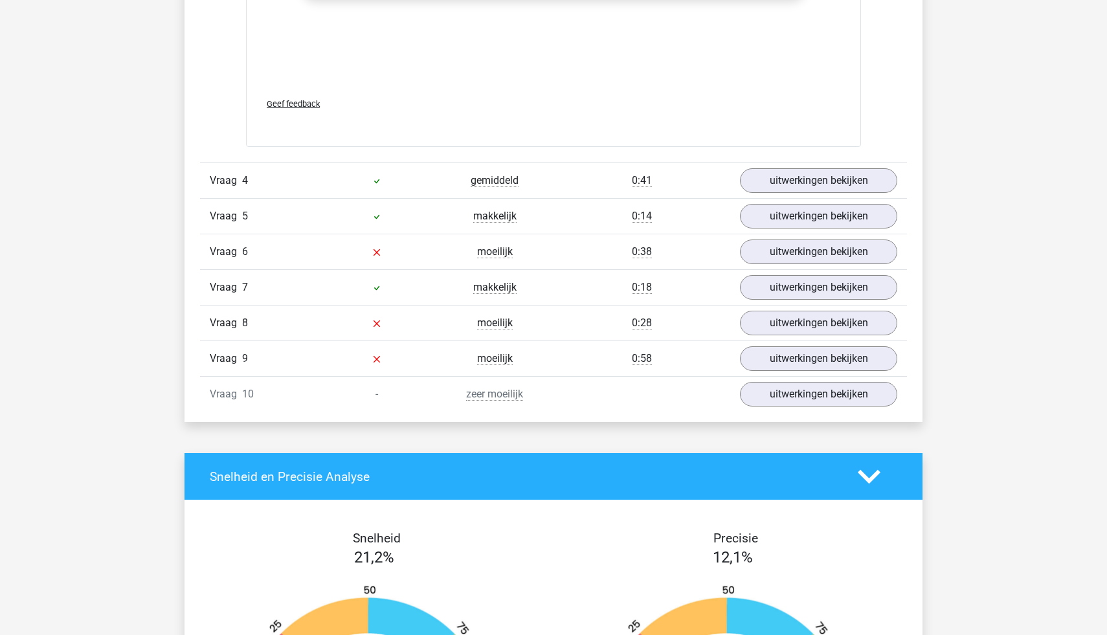
scroll to position [2505, 0]
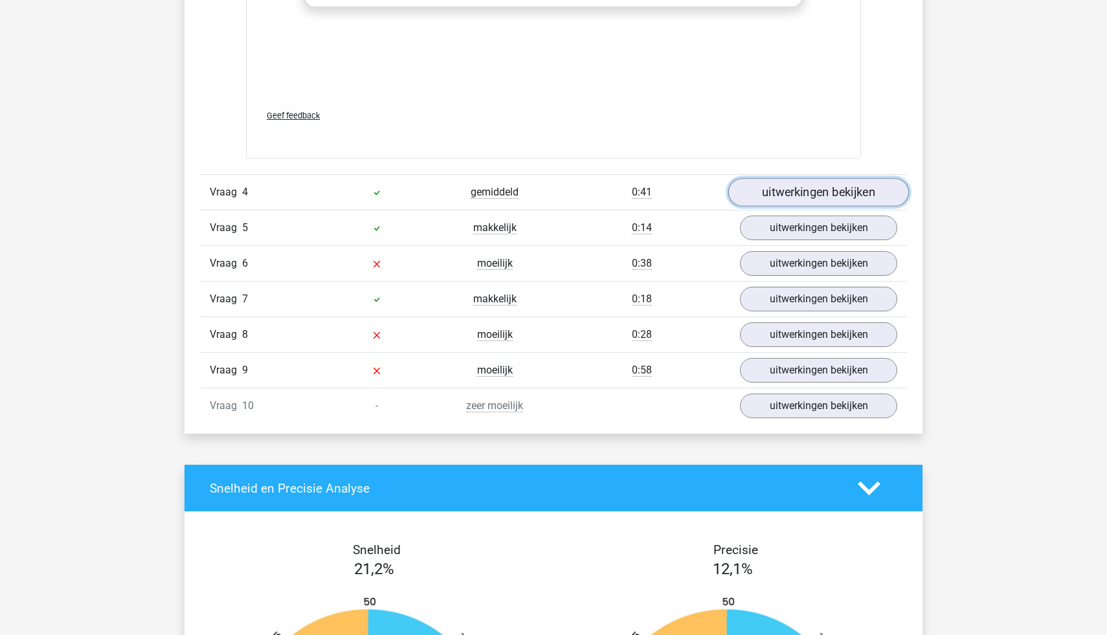
click at [772, 190] on link "uitwerkingen bekijken" at bounding box center [818, 192] width 181 height 28
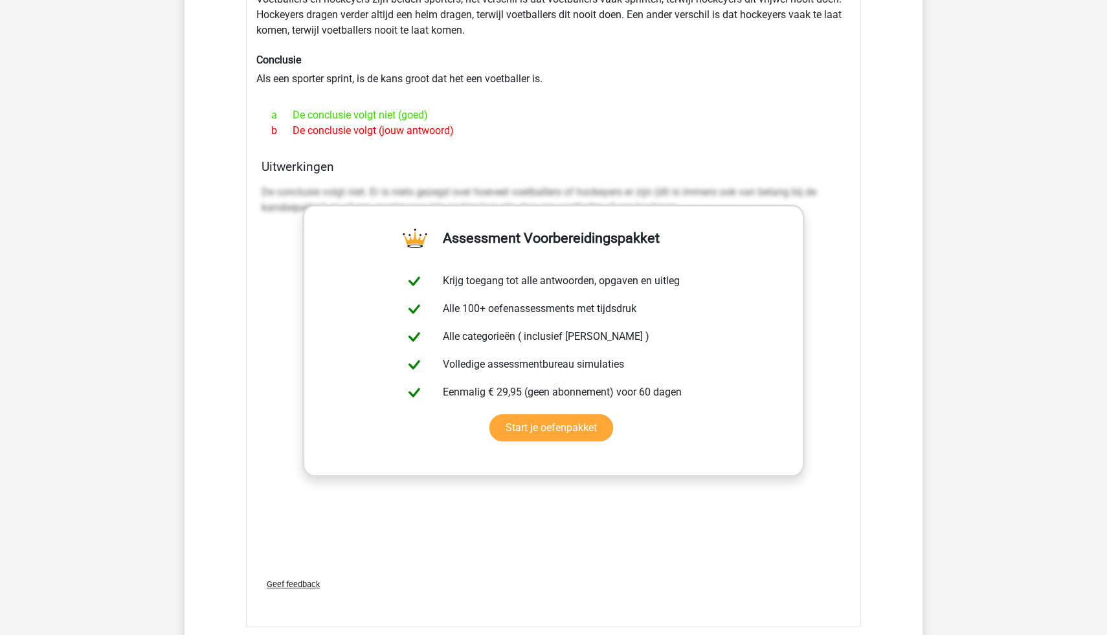
scroll to position [2033, 0]
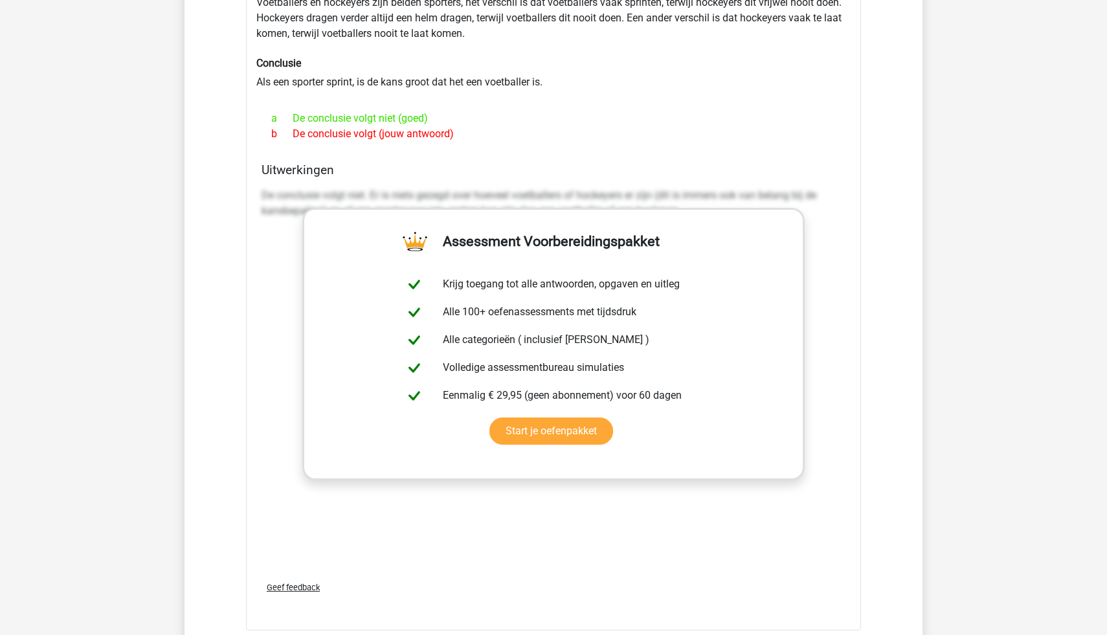
click at [334, 177] on div "Uitwerkingen De conclusie volgt niet. Er is niets gezegd over hoeveel voetballe…" at bounding box center [553, 366] width 594 height 408
click at [543, 499] on div "De conclusie volgt niet. Er is niets gezegd over hoeveel voetballers of hockeye…" at bounding box center [553, 376] width 584 height 388
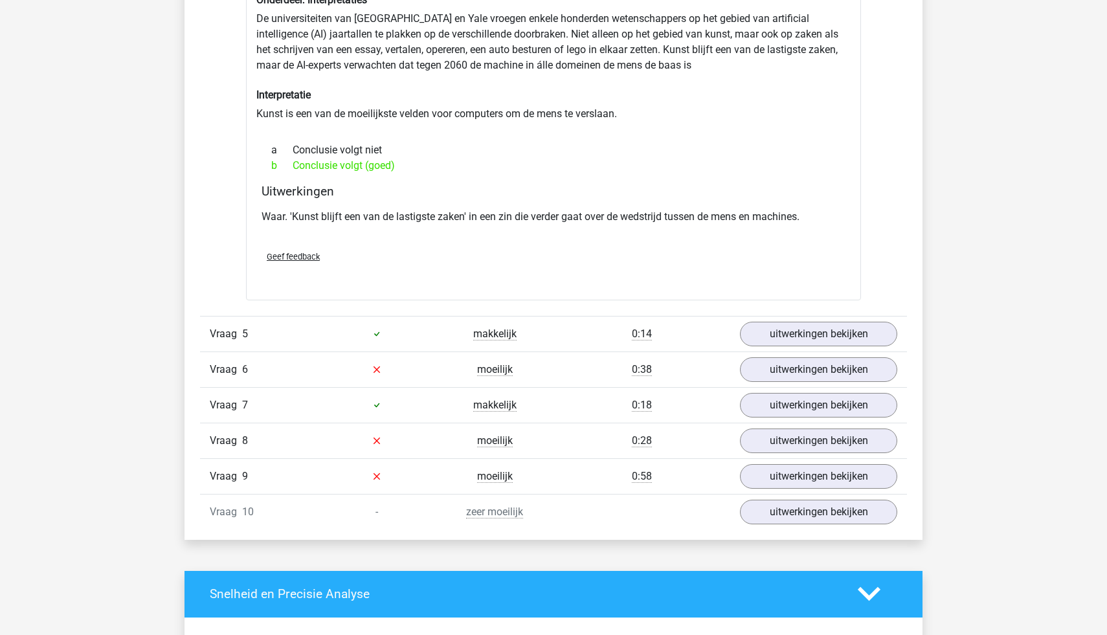
scroll to position [2744, 0]
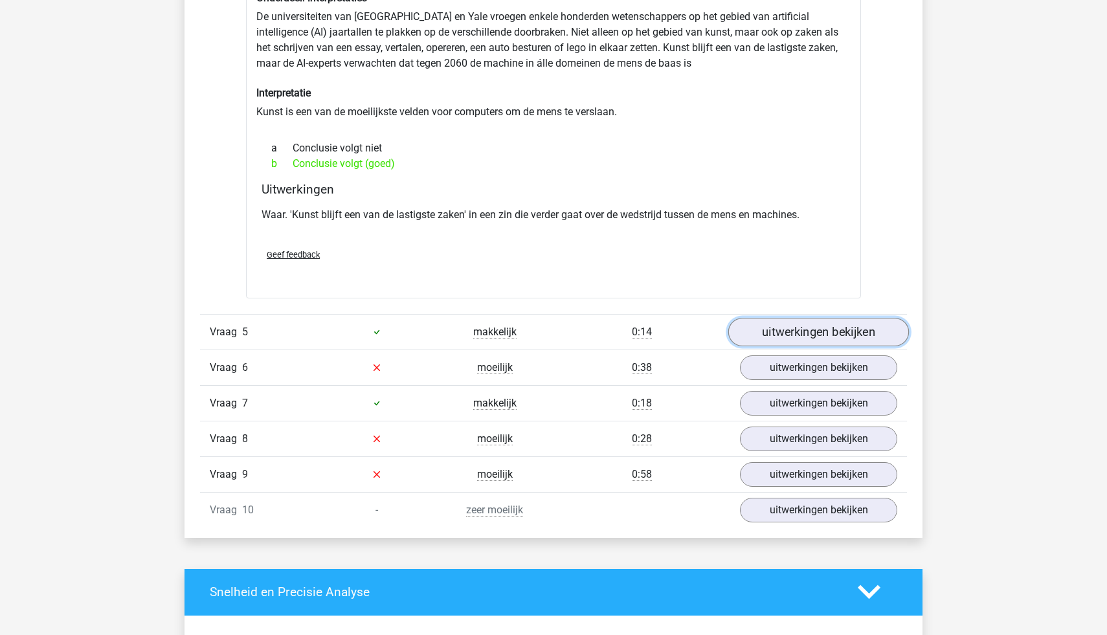
click at [771, 327] on link "uitwerkingen bekijken" at bounding box center [818, 332] width 181 height 28
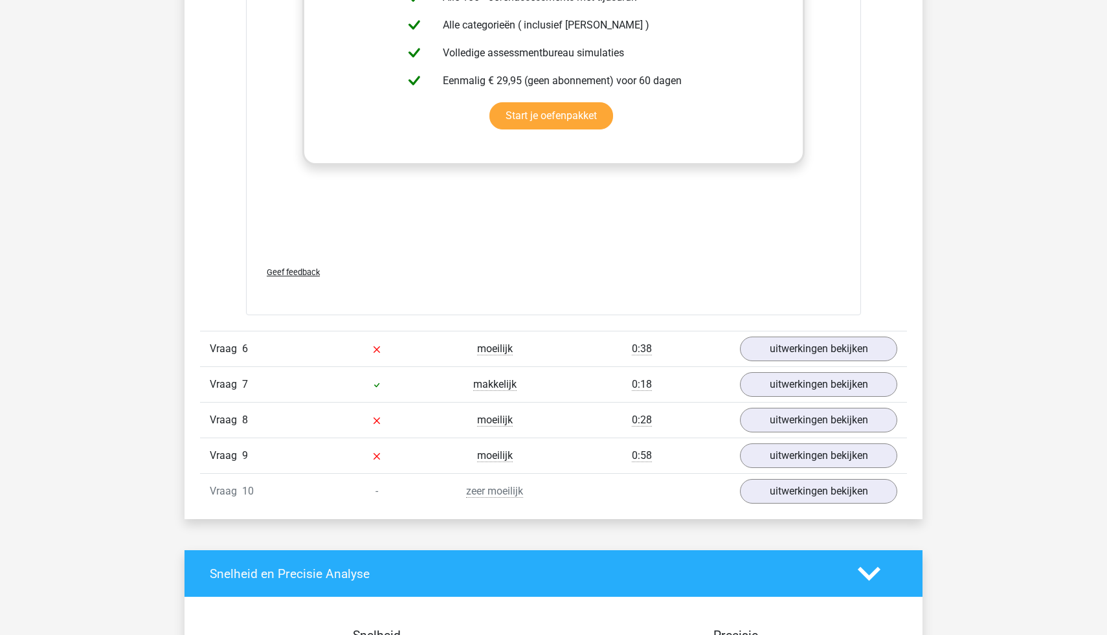
scroll to position [3443, 0]
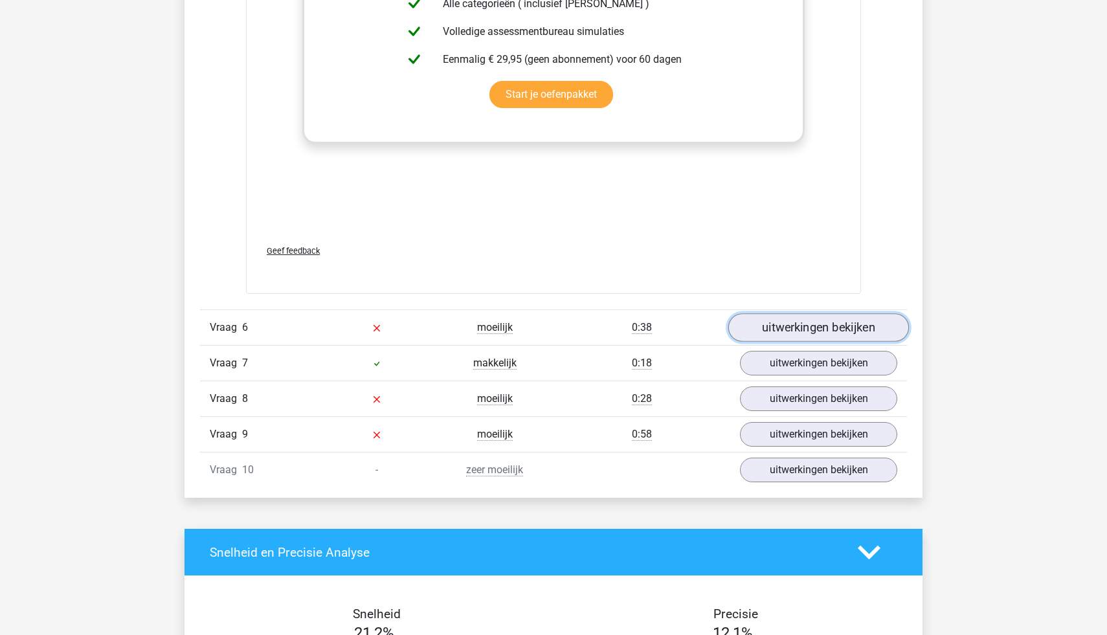
click at [764, 322] on link "uitwerkingen bekijken" at bounding box center [818, 327] width 181 height 28
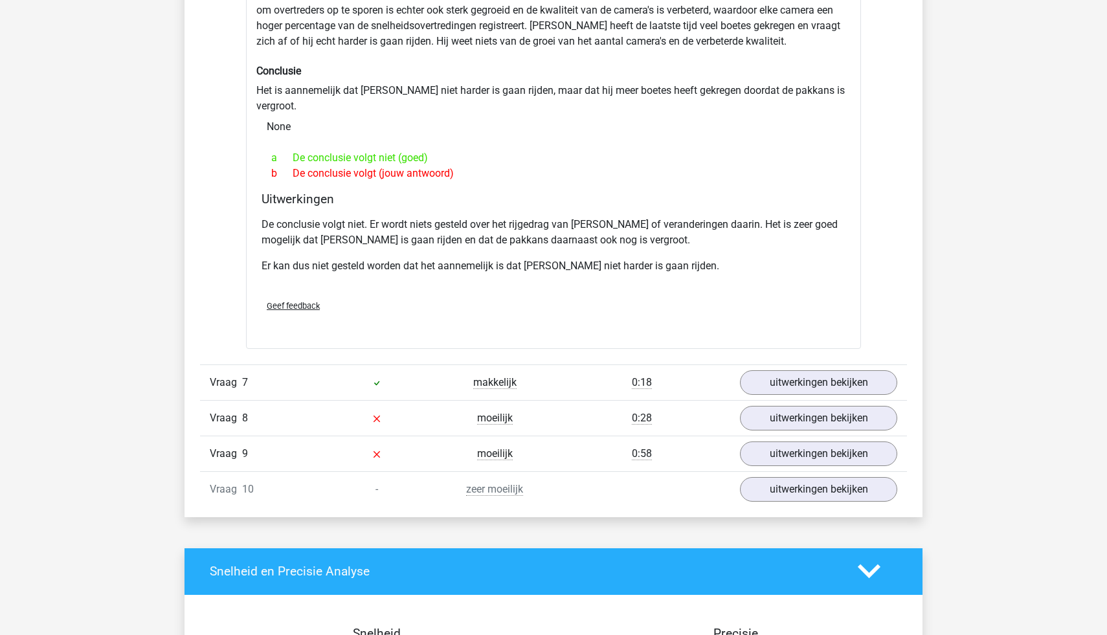
scroll to position [3843, 0]
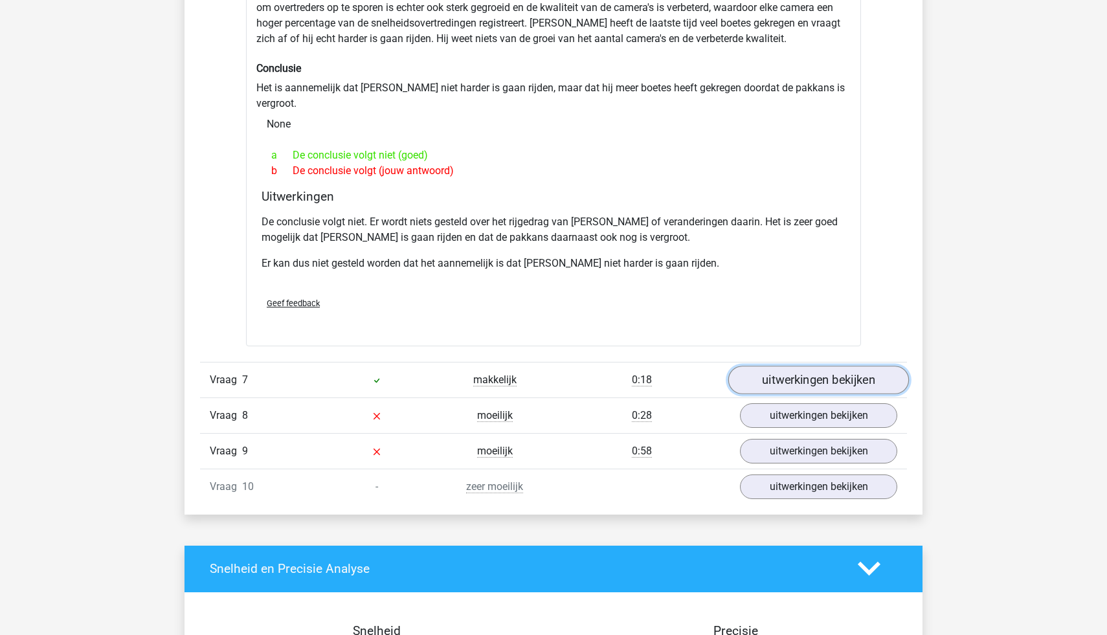
click at [779, 366] on link "uitwerkingen bekijken" at bounding box center [818, 380] width 181 height 28
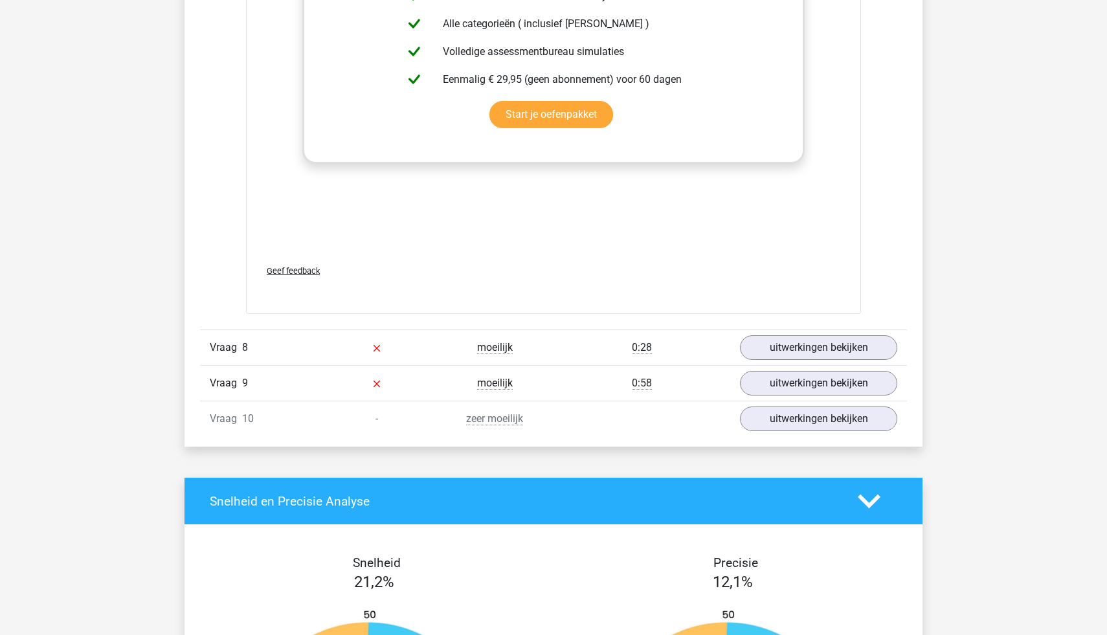
scroll to position [4592, 0]
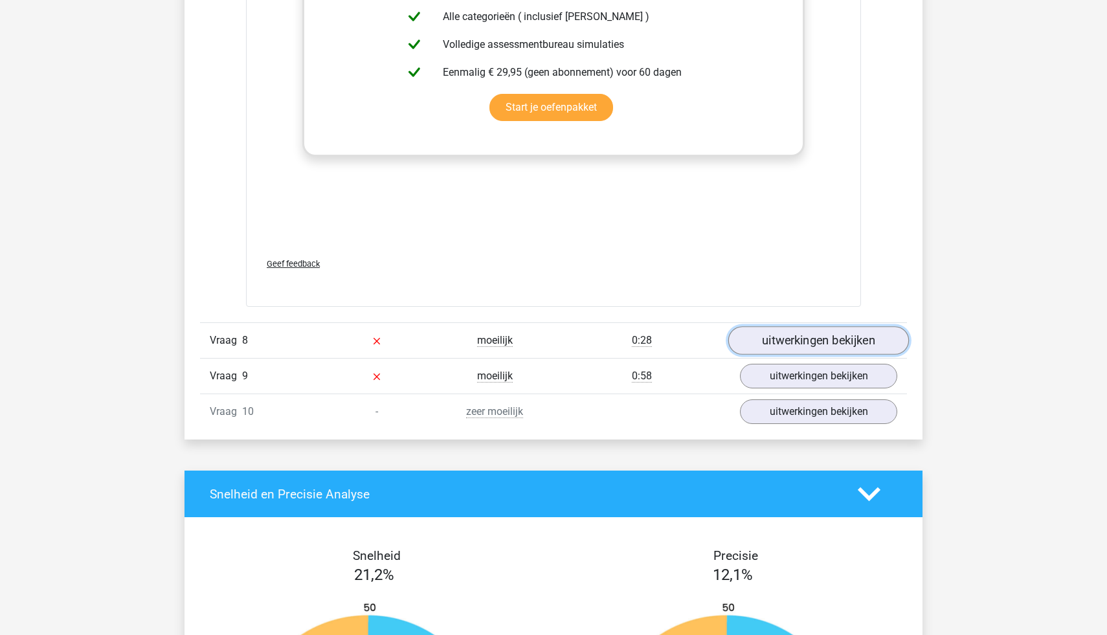
click at [805, 329] on link "uitwerkingen bekijken" at bounding box center [818, 341] width 181 height 28
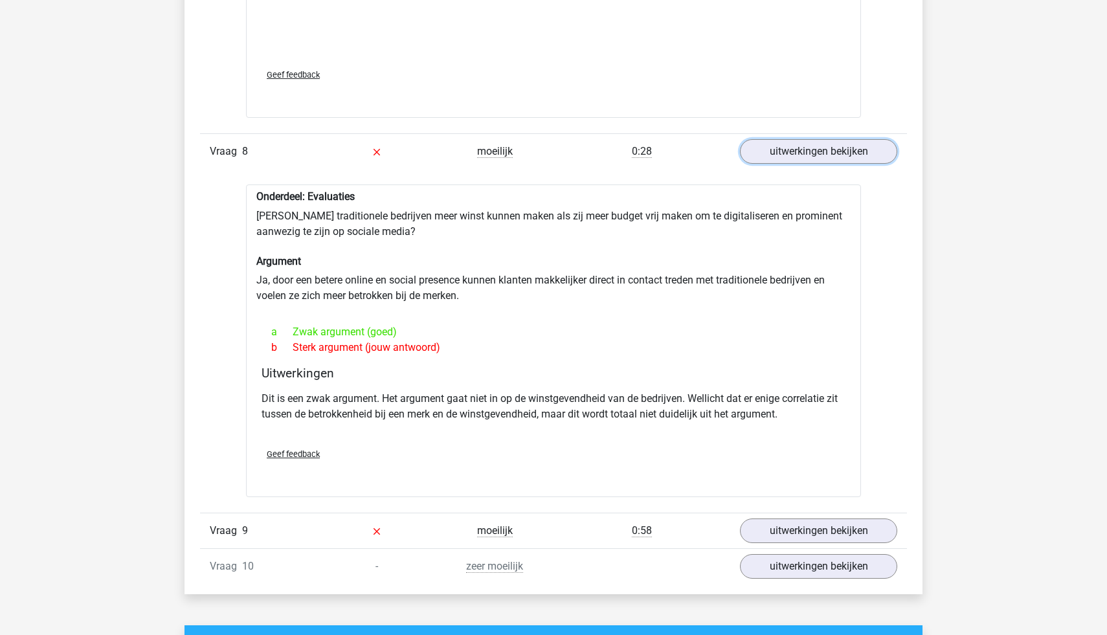
scroll to position [4785, 0]
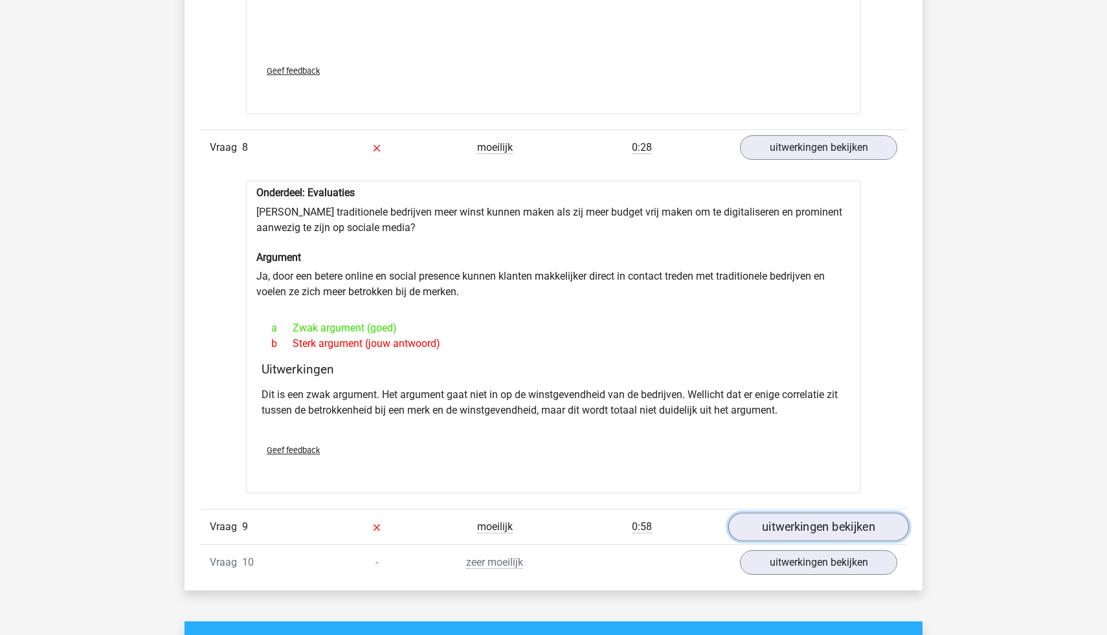
click at [799, 513] on link "uitwerkingen bekijken" at bounding box center [818, 527] width 181 height 28
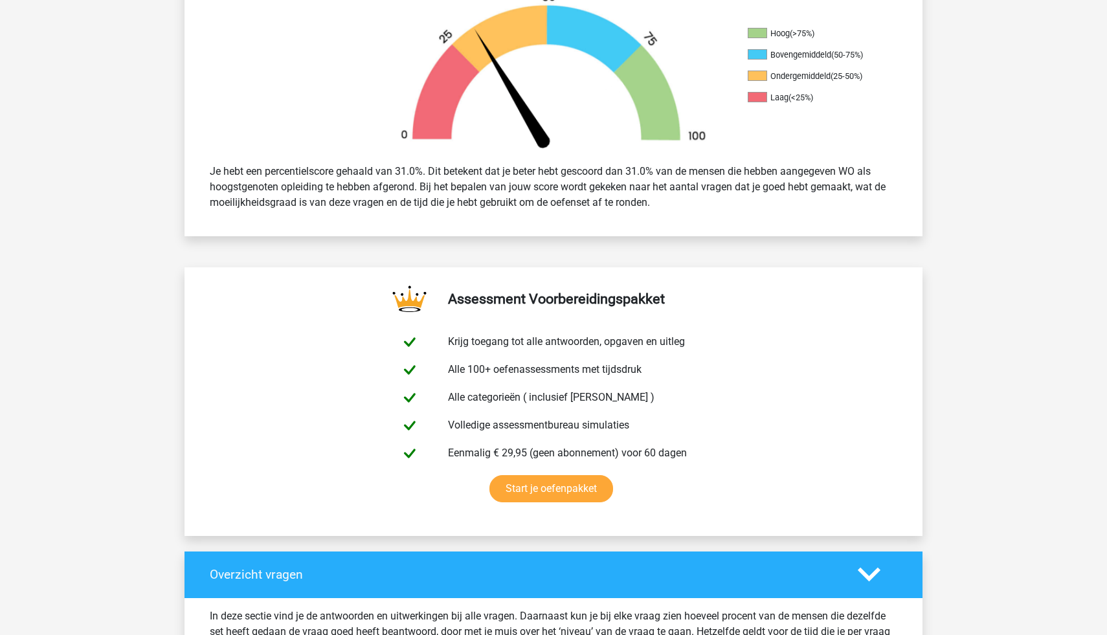
scroll to position [0, 0]
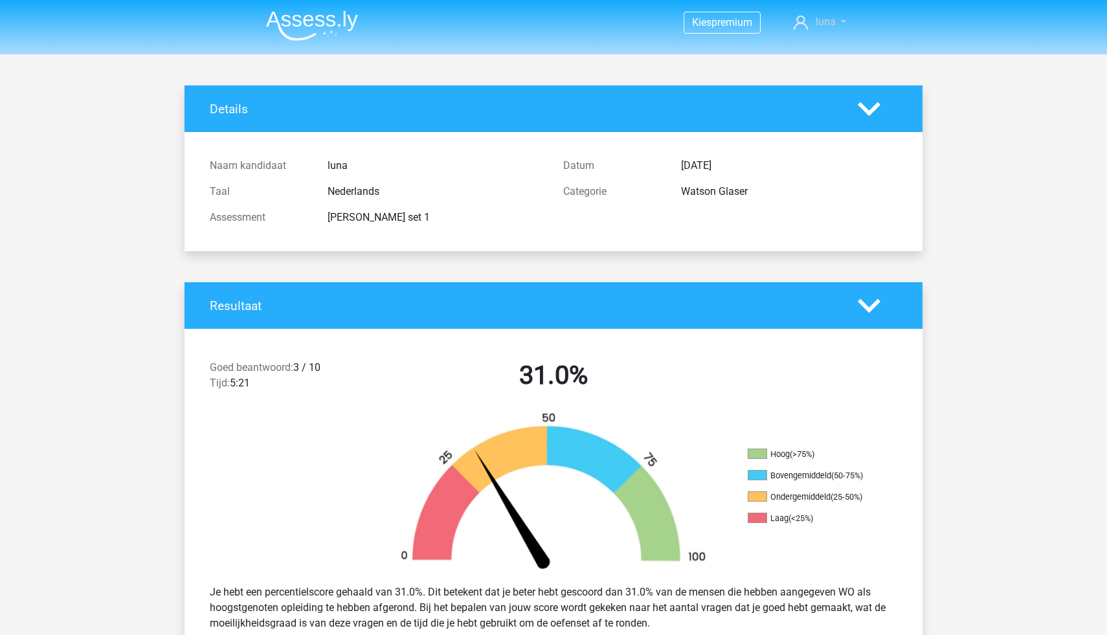
click at [808, 21] on link "luna" at bounding box center [819, 22] width 63 height 16
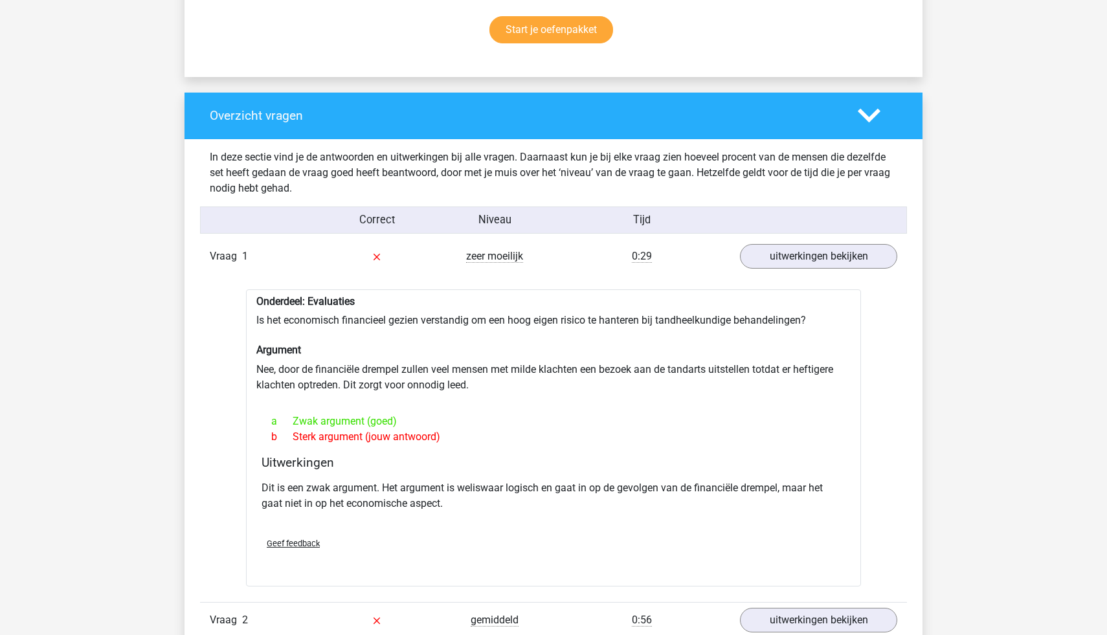
scroll to position [872, 0]
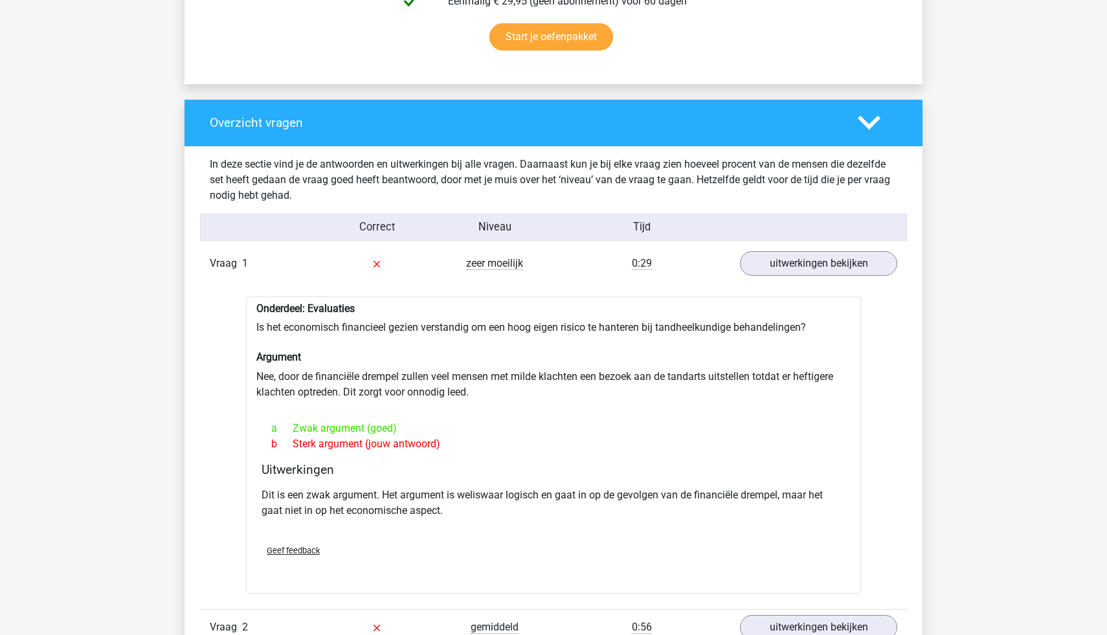
click at [868, 122] on icon at bounding box center [868, 122] width 23 height 23
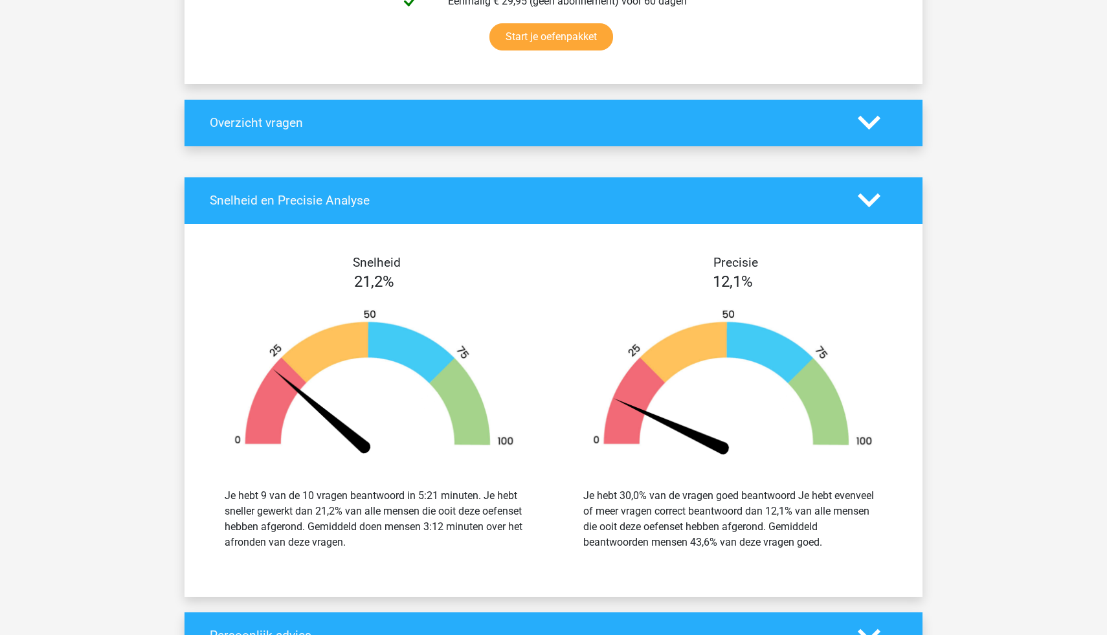
click at [867, 201] on polygon at bounding box center [868, 200] width 23 height 14
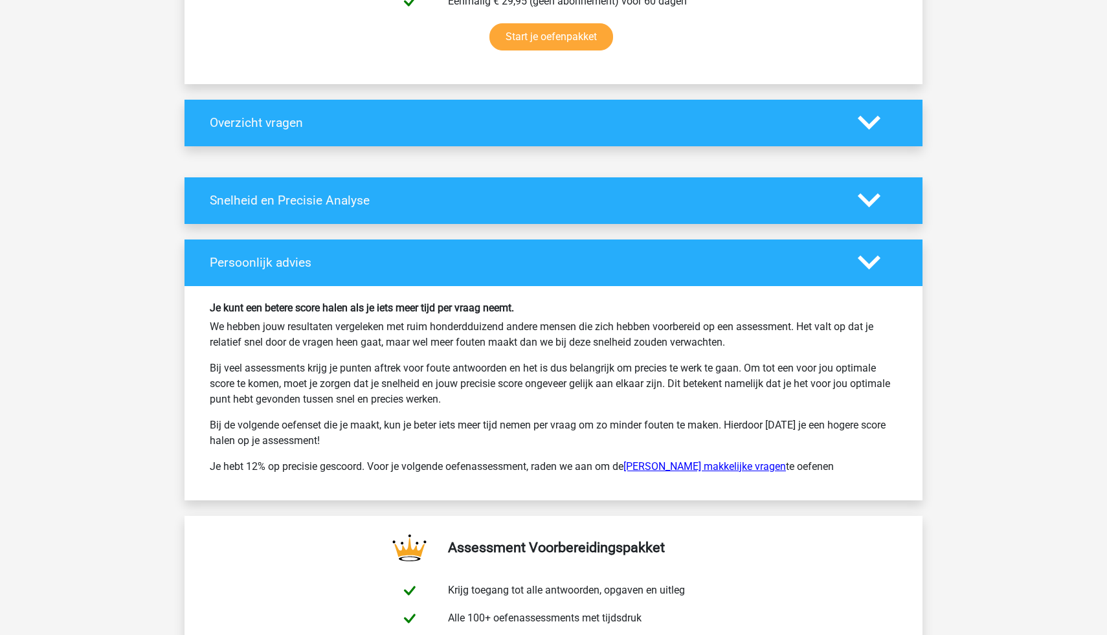
click at [749, 465] on link "Watson Glaser makkelijke vragen" at bounding box center [704, 466] width 162 height 12
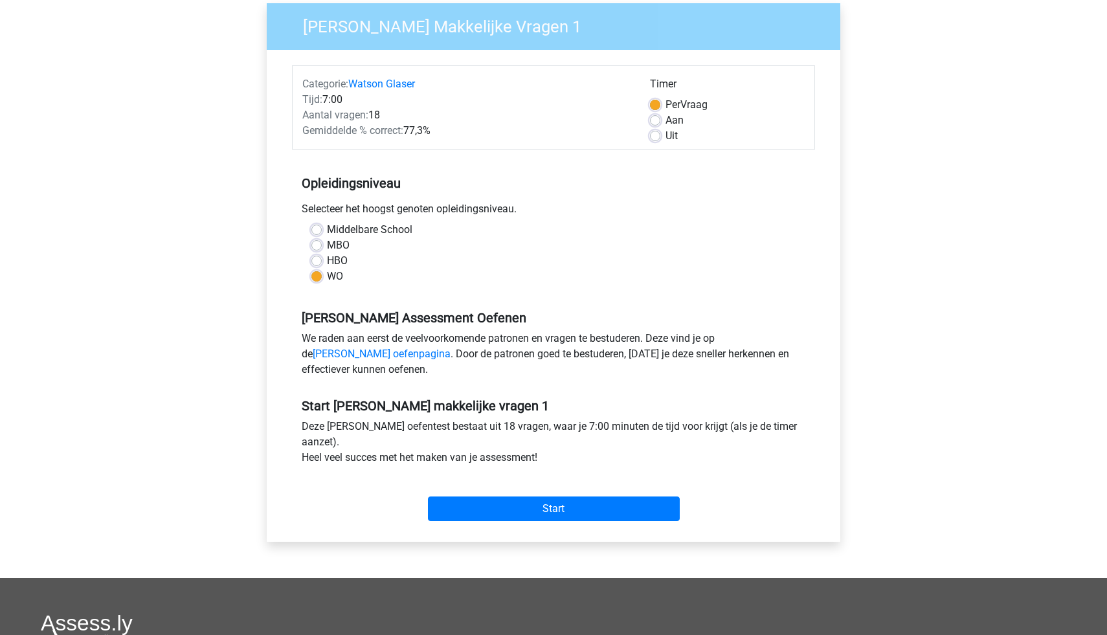
scroll to position [108, 0]
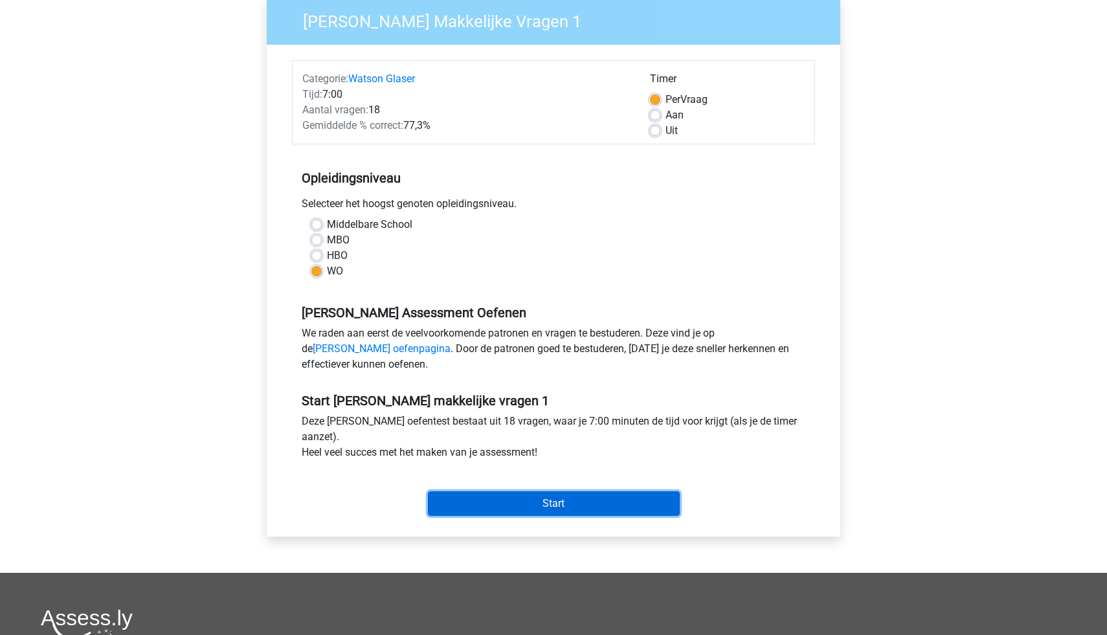
click at [631, 510] on input "Start" at bounding box center [554, 503] width 252 height 25
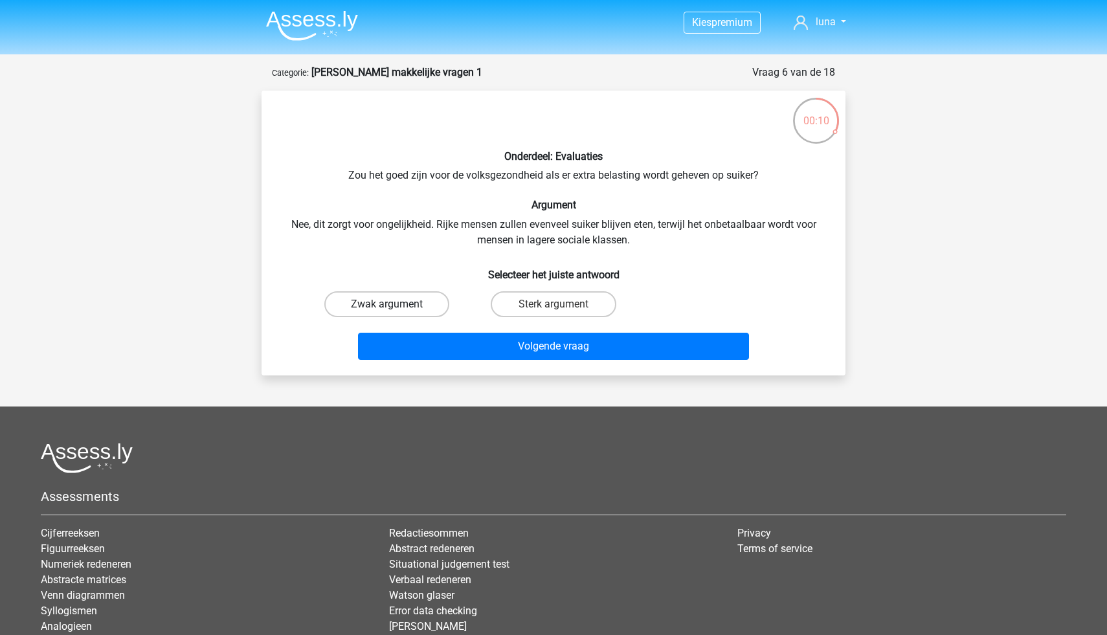
click at [397, 306] on label "Zwak argument" at bounding box center [386, 304] width 125 height 26
click at [395, 306] on input "Zwak argument" at bounding box center [391, 308] width 8 height 8
radio input "true"
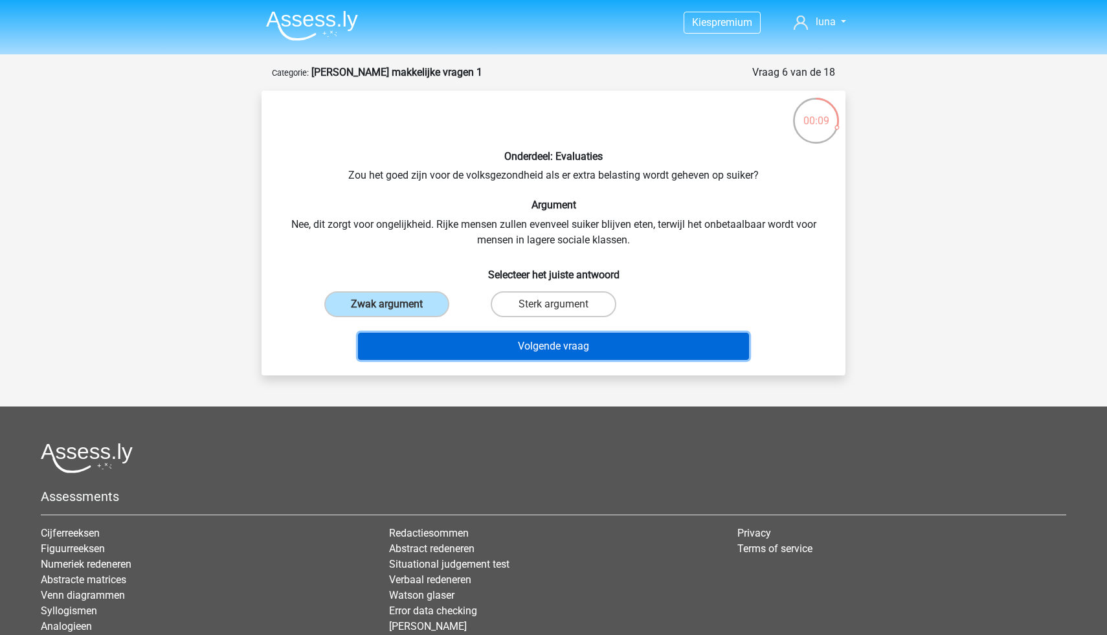
click at [493, 344] on button "Volgende vraag" at bounding box center [554, 346] width 392 height 27
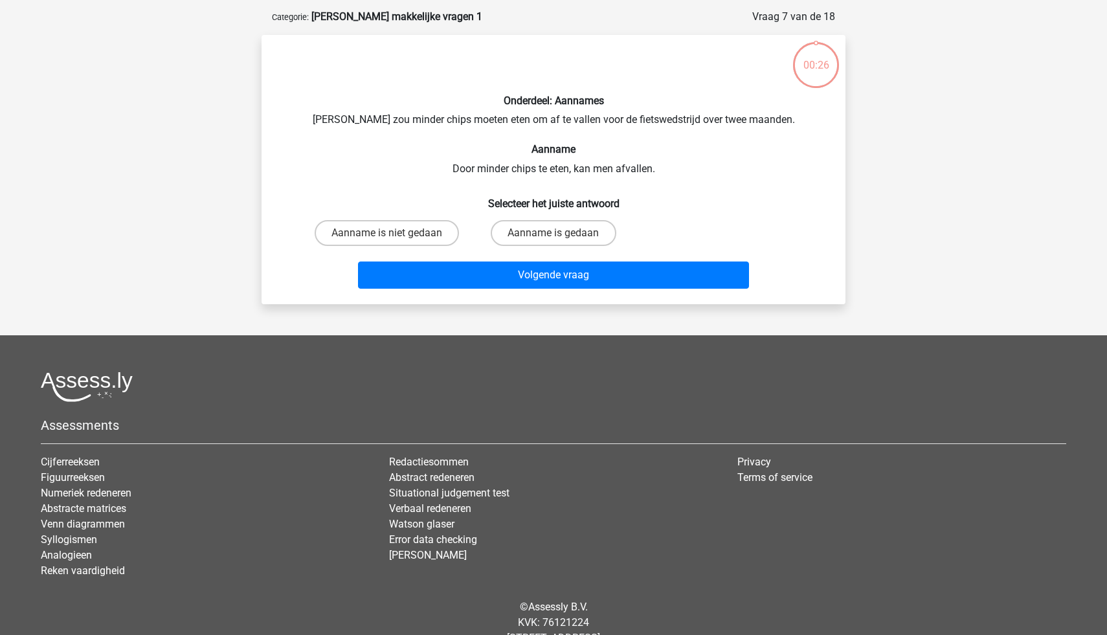
scroll to position [65, 0]
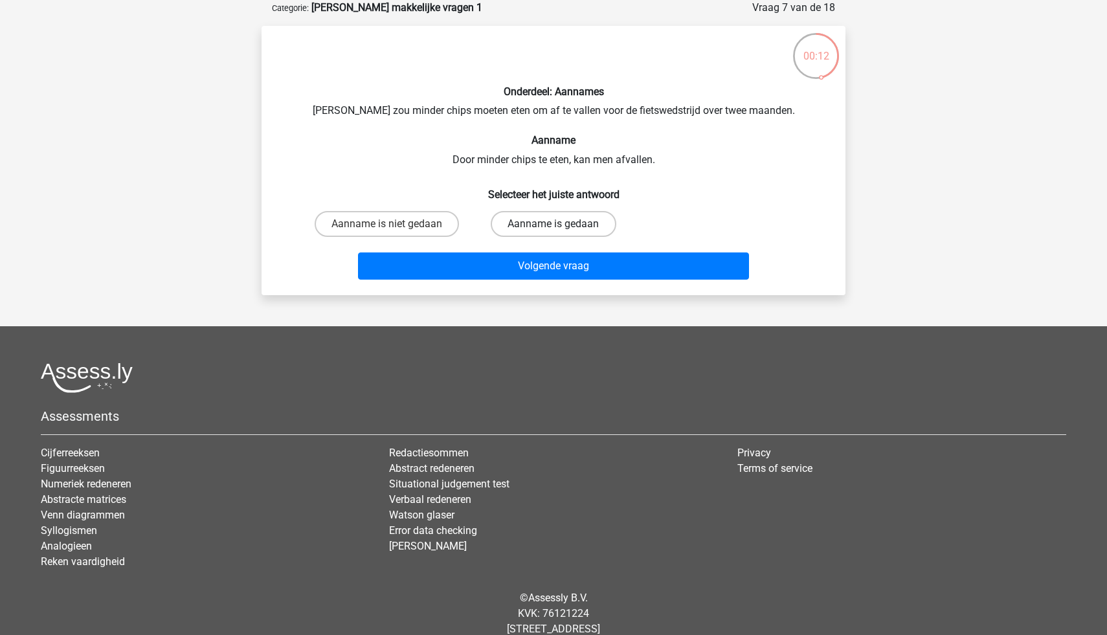
click at [555, 215] on label "Aanname is gedaan" at bounding box center [553, 224] width 125 height 26
click at [555, 224] on input "Aanname is gedaan" at bounding box center [557, 228] width 8 height 8
radio input "true"
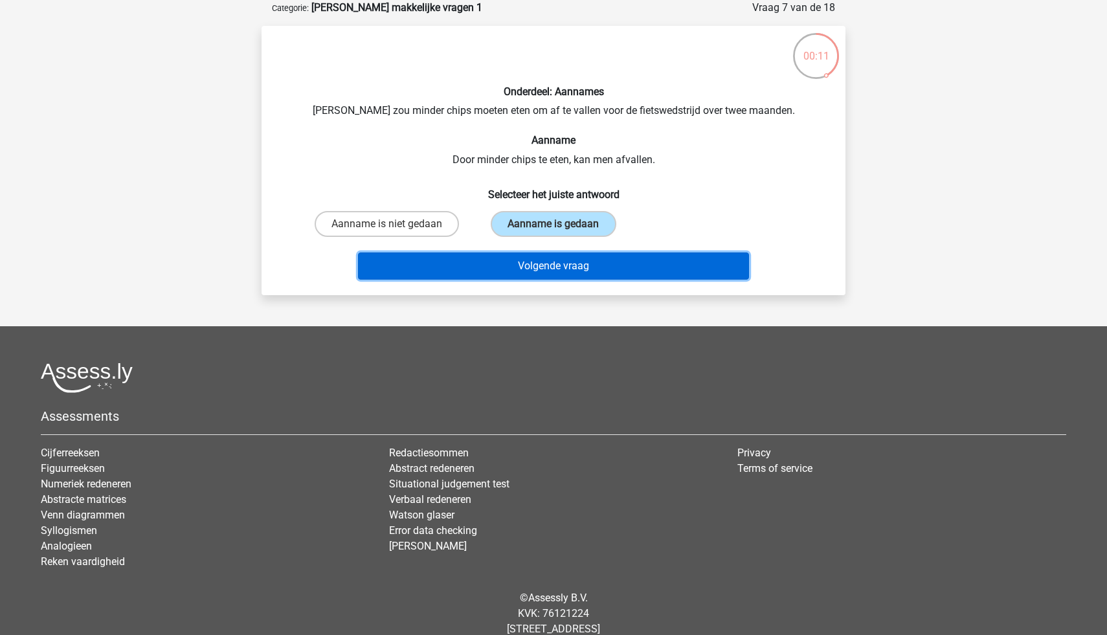
click at [584, 266] on button "Volgende vraag" at bounding box center [554, 265] width 392 height 27
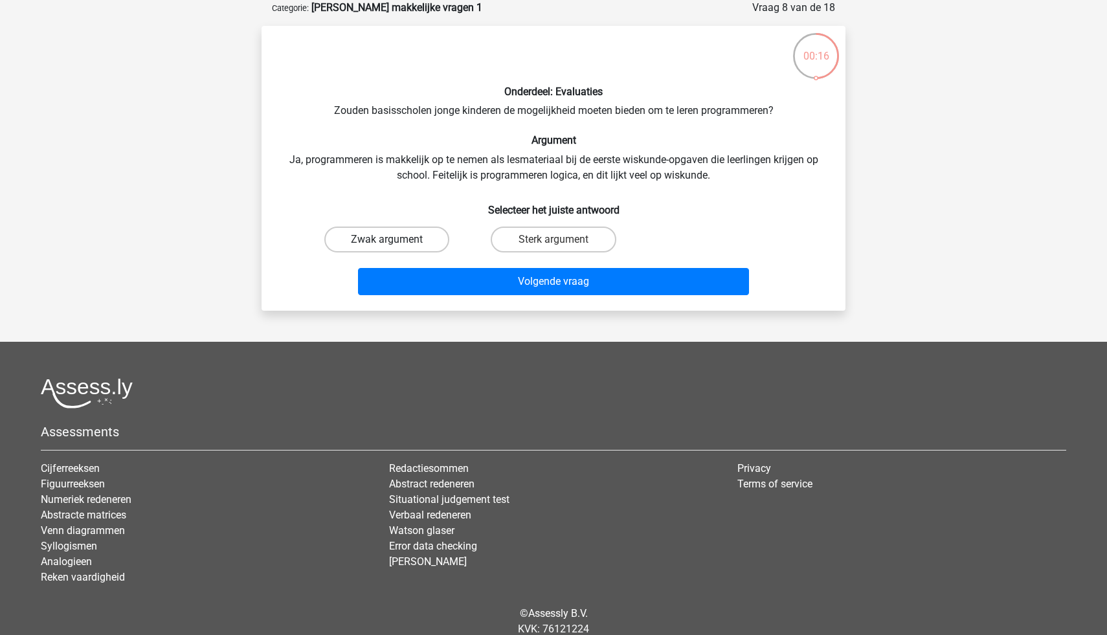
click at [415, 236] on label "Zwak argument" at bounding box center [386, 239] width 125 height 26
click at [395, 239] on input "Zwak argument" at bounding box center [391, 243] width 8 height 8
radio input "true"
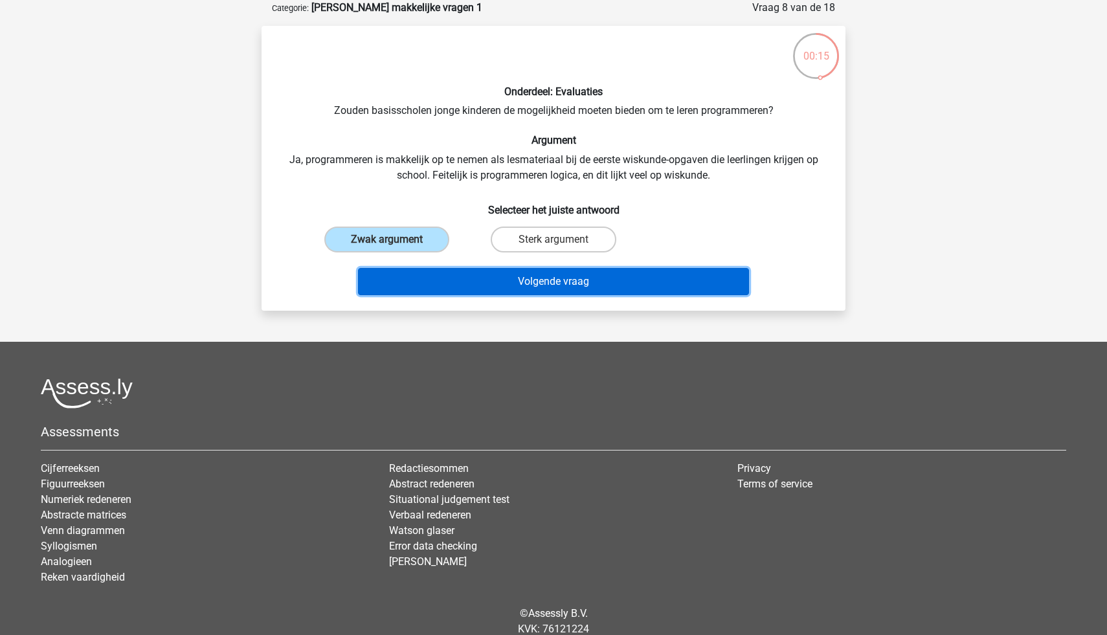
click at [489, 275] on button "Volgende vraag" at bounding box center [554, 281] width 392 height 27
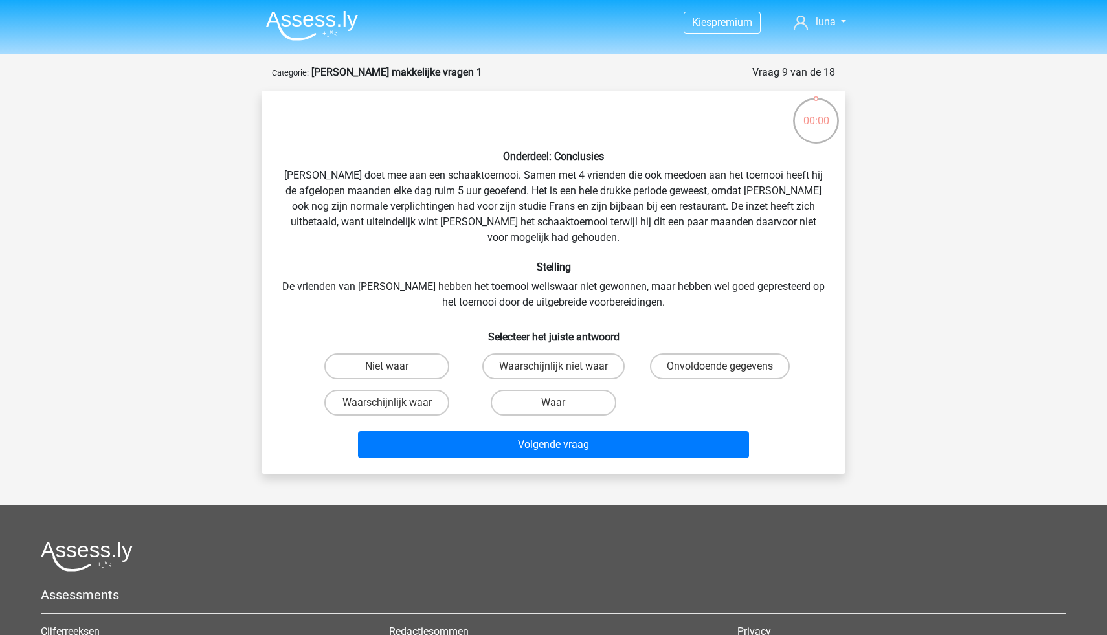
click at [686, 353] on label "Onvoldoende gegevens" at bounding box center [720, 366] width 140 height 26
click at [720, 366] on input "Onvoldoende gegevens" at bounding box center [724, 370] width 8 height 8
radio input "true"
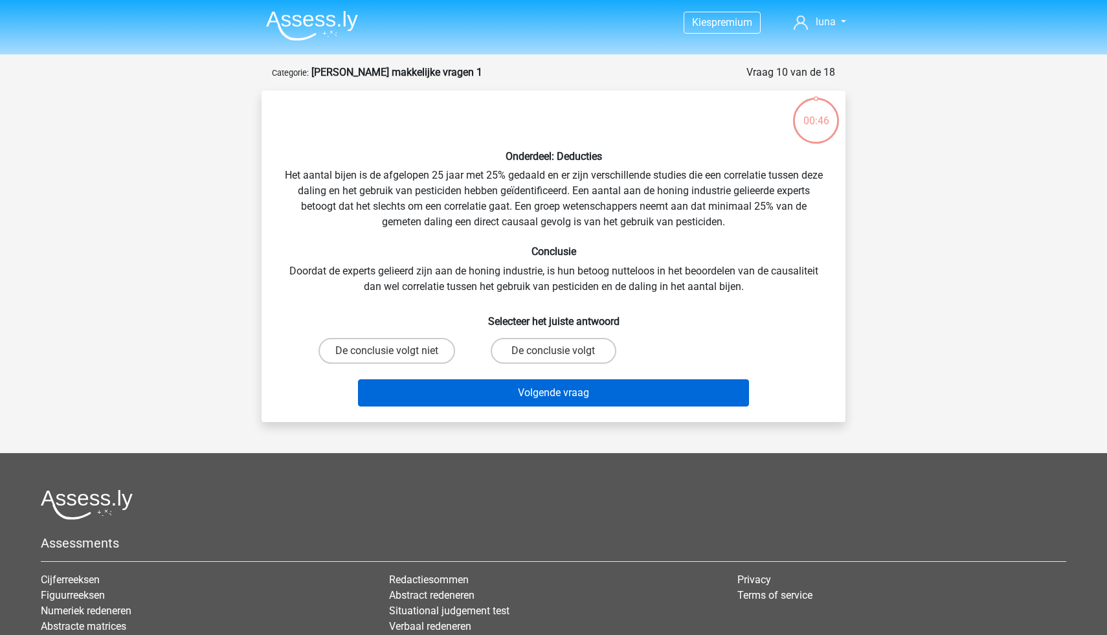
scroll to position [65, 0]
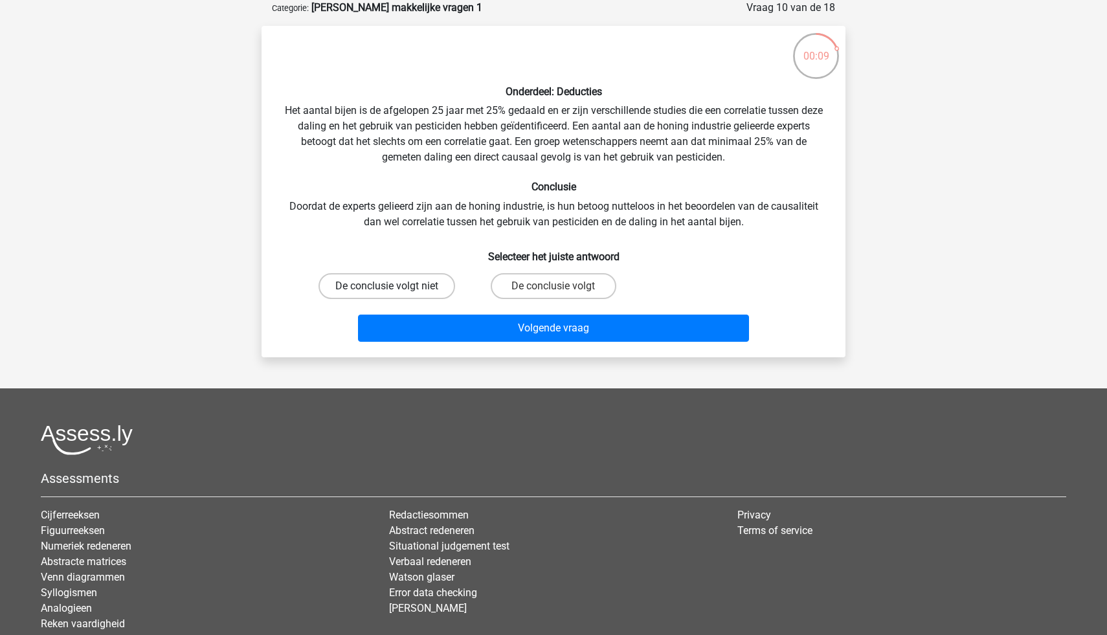
click at [427, 285] on label "De conclusie volgt niet" at bounding box center [386, 286] width 137 height 26
click at [395, 286] on input "De conclusie volgt niet" at bounding box center [391, 290] width 8 height 8
radio input "true"
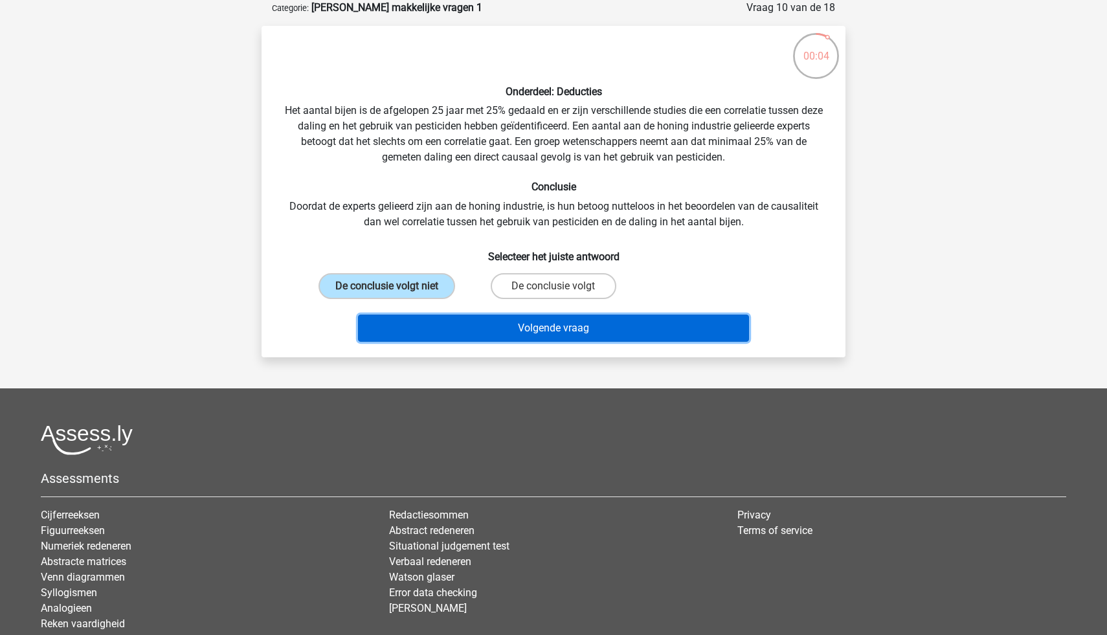
click at [504, 326] on button "Volgende vraag" at bounding box center [554, 328] width 392 height 27
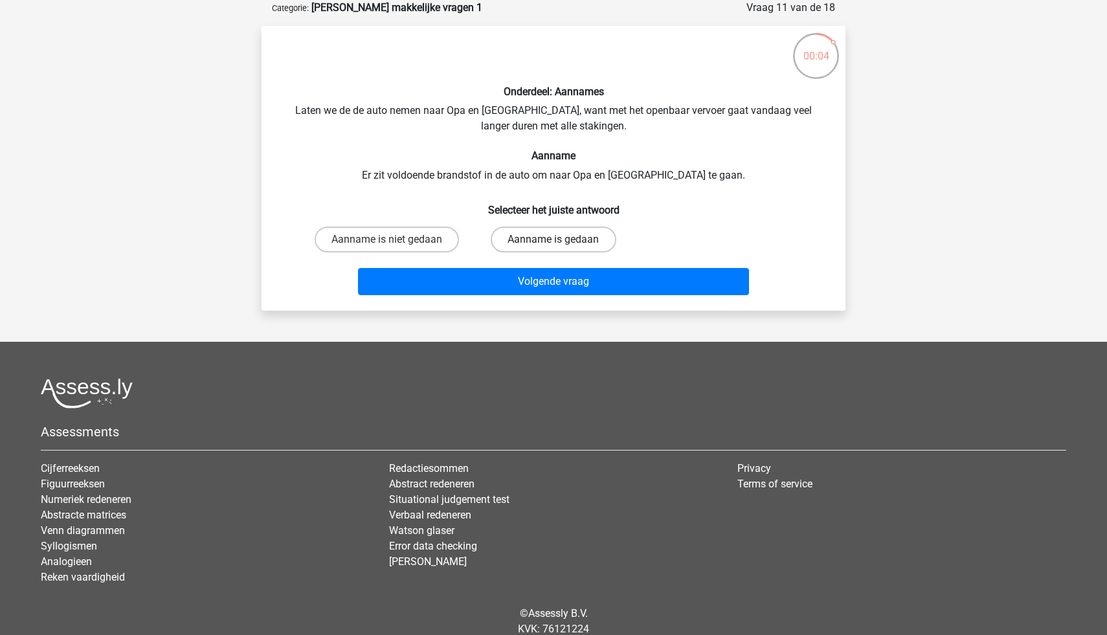
click at [553, 238] on label "Aanname is gedaan" at bounding box center [553, 239] width 125 height 26
click at [553, 239] on input "Aanname is gedaan" at bounding box center [557, 243] width 8 height 8
radio input "true"
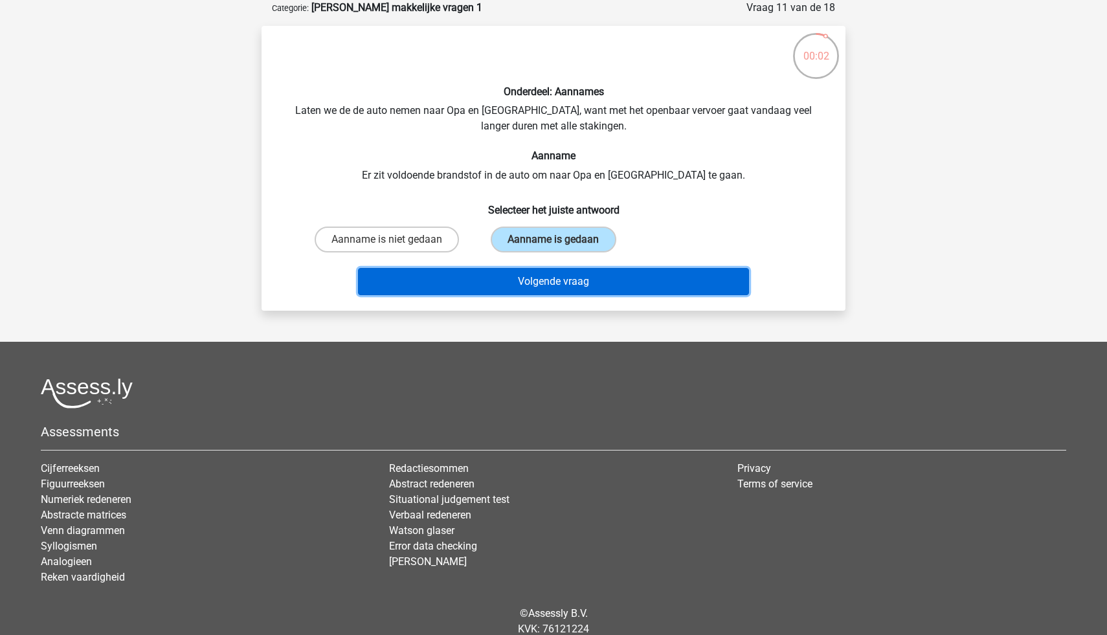
click at [569, 282] on button "Volgende vraag" at bounding box center [554, 281] width 392 height 27
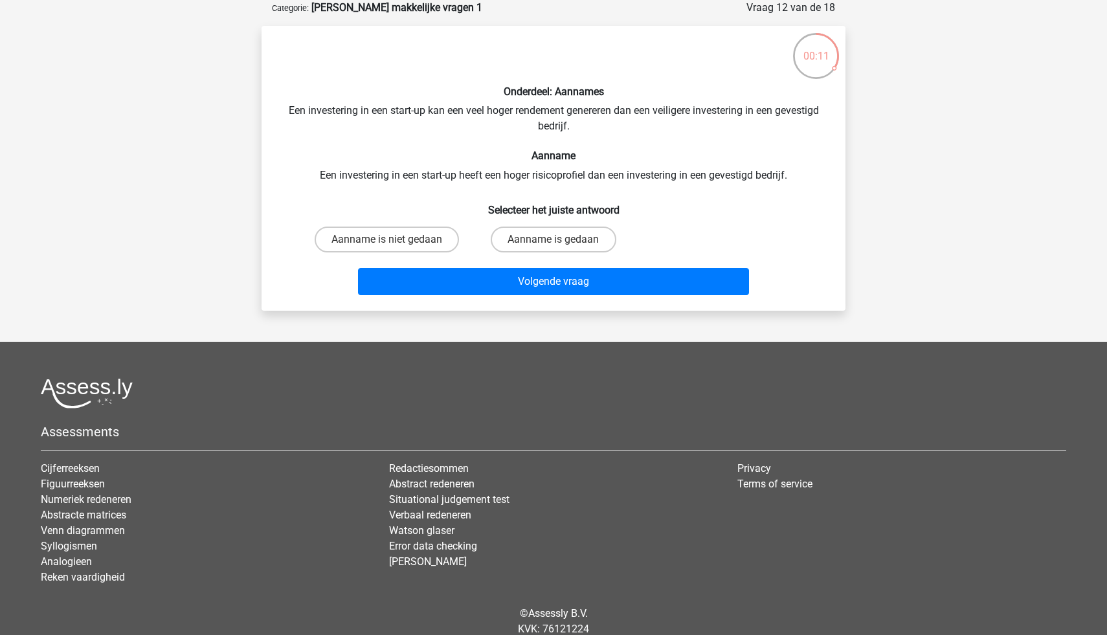
click at [556, 240] on input "Aanname is gedaan" at bounding box center [557, 243] width 8 height 8
radio input "true"
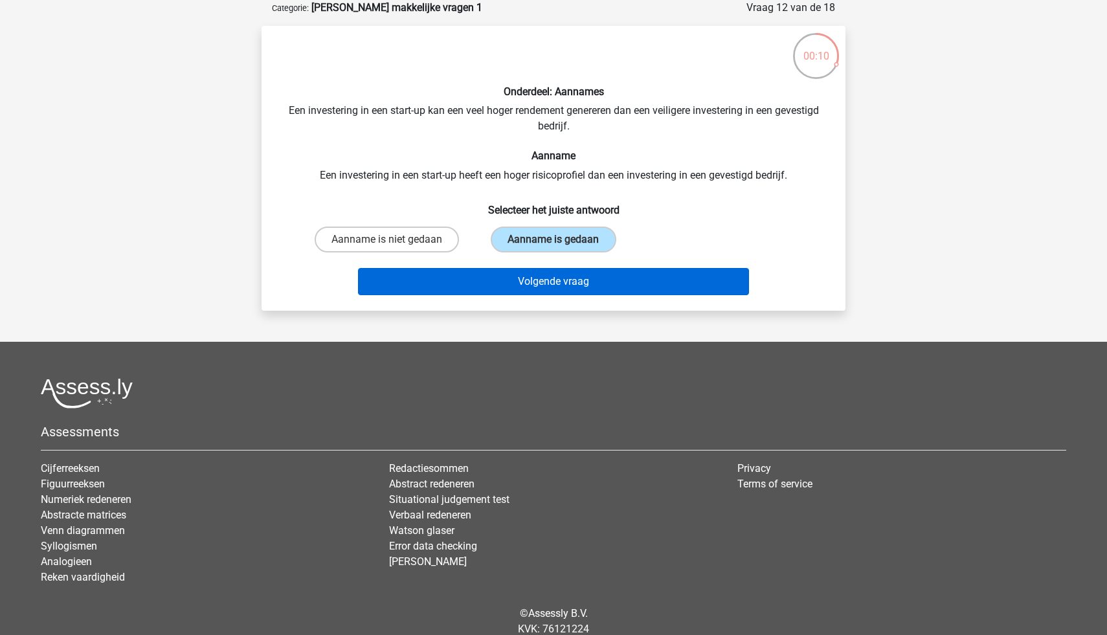
click at [588, 276] on button "Volgende vraag" at bounding box center [554, 281] width 392 height 27
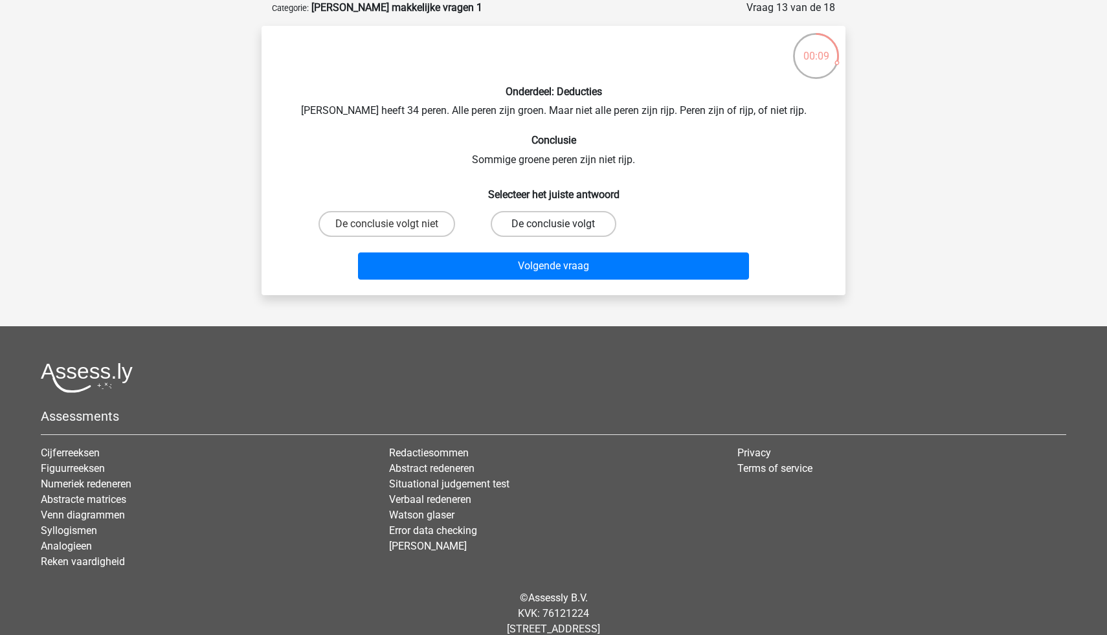
click at [571, 223] on label "De conclusie volgt" at bounding box center [553, 224] width 125 height 26
click at [562, 224] on input "De conclusie volgt" at bounding box center [557, 228] width 8 height 8
radio input "true"
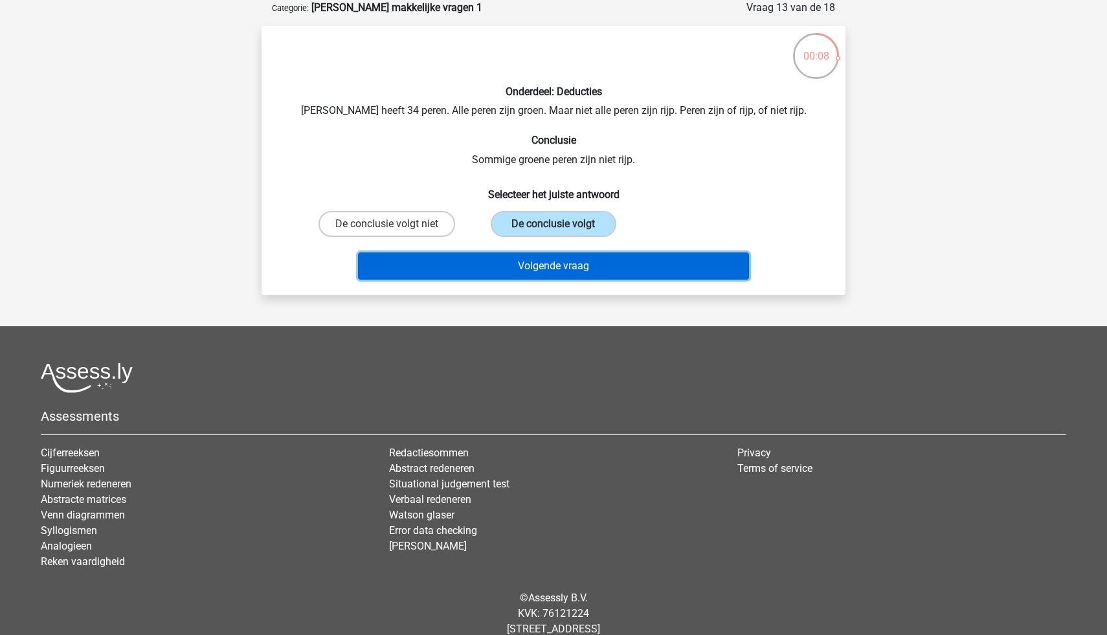
click at [598, 267] on button "Volgende vraag" at bounding box center [554, 265] width 392 height 27
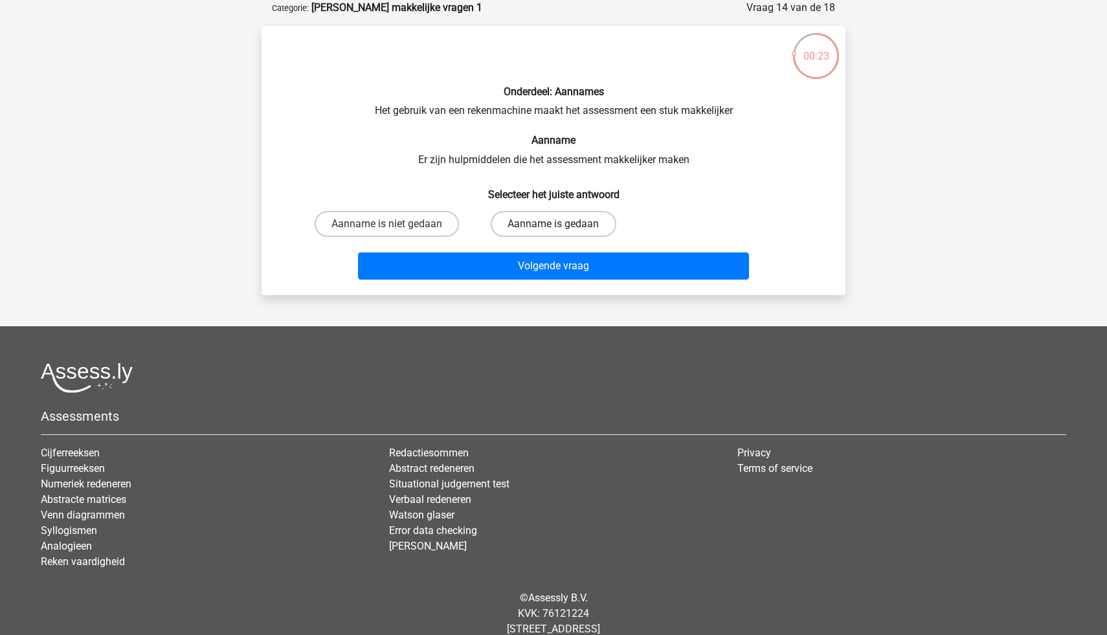
click at [524, 226] on label "Aanname is gedaan" at bounding box center [553, 224] width 125 height 26
click at [553, 226] on input "Aanname is gedaan" at bounding box center [557, 228] width 8 height 8
radio input "true"
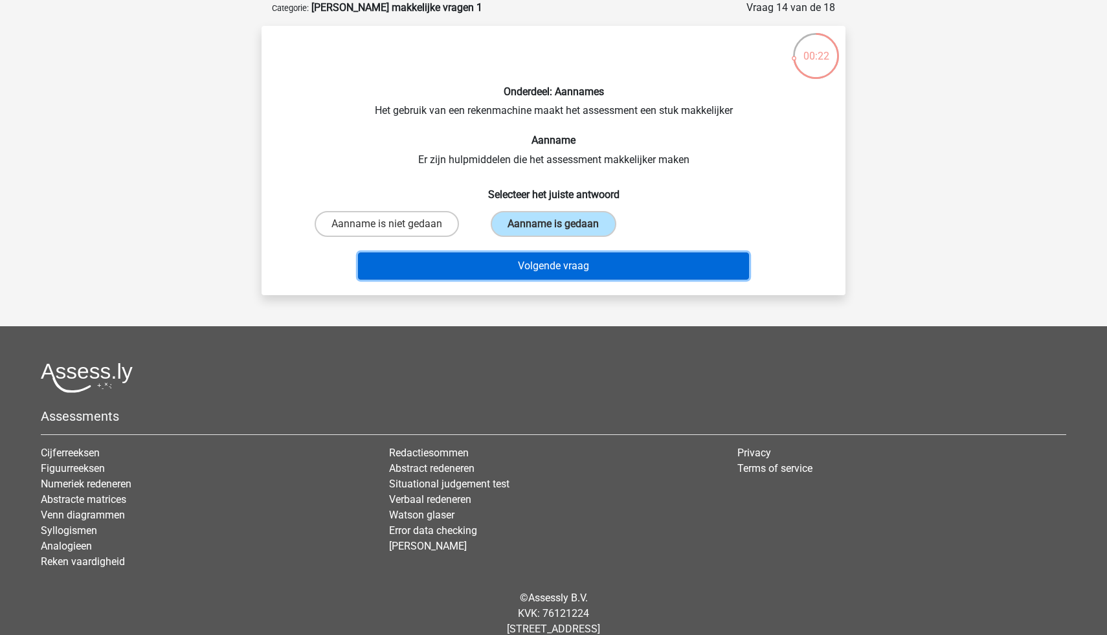
click at [564, 260] on button "Volgende vraag" at bounding box center [554, 265] width 392 height 27
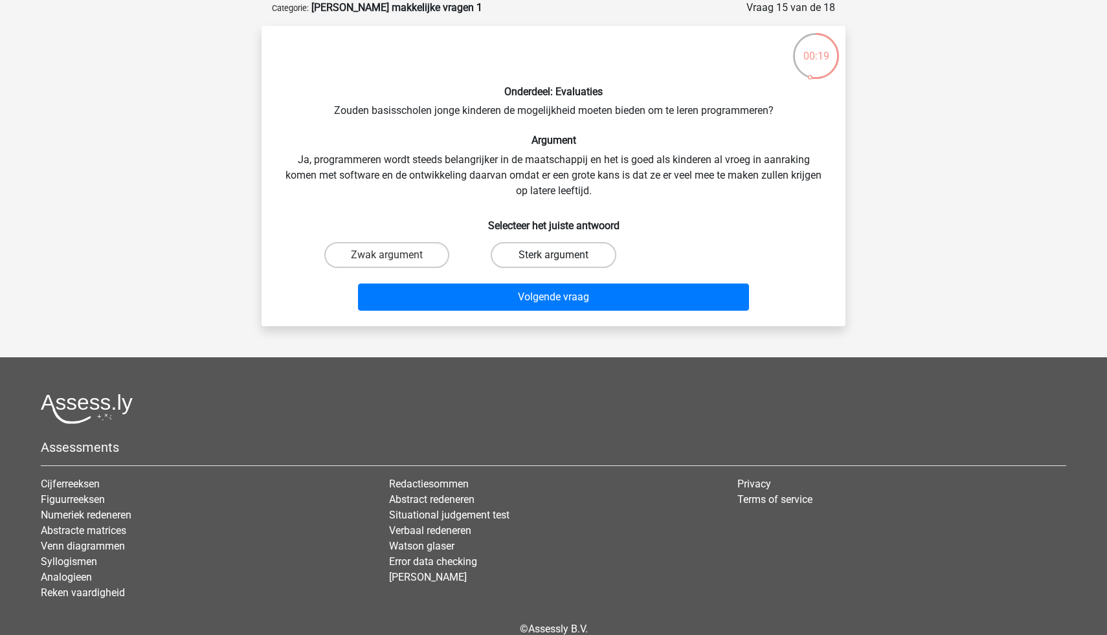
click at [524, 249] on label "Sterk argument" at bounding box center [553, 255] width 125 height 26
click at [553, 255] on input "Sterk argument" at bounding box center [557, 259] width 8 height 8
radio input "true"
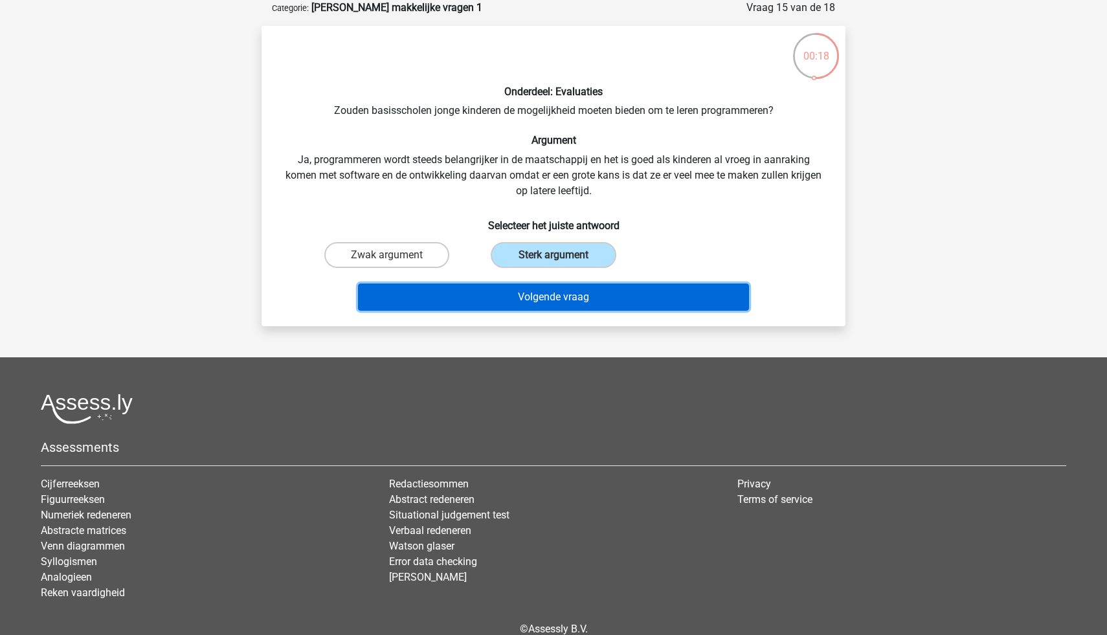
click at [560, 294] on button "Volgende vraag" at bounding box center [554, 296] width 392 height 27
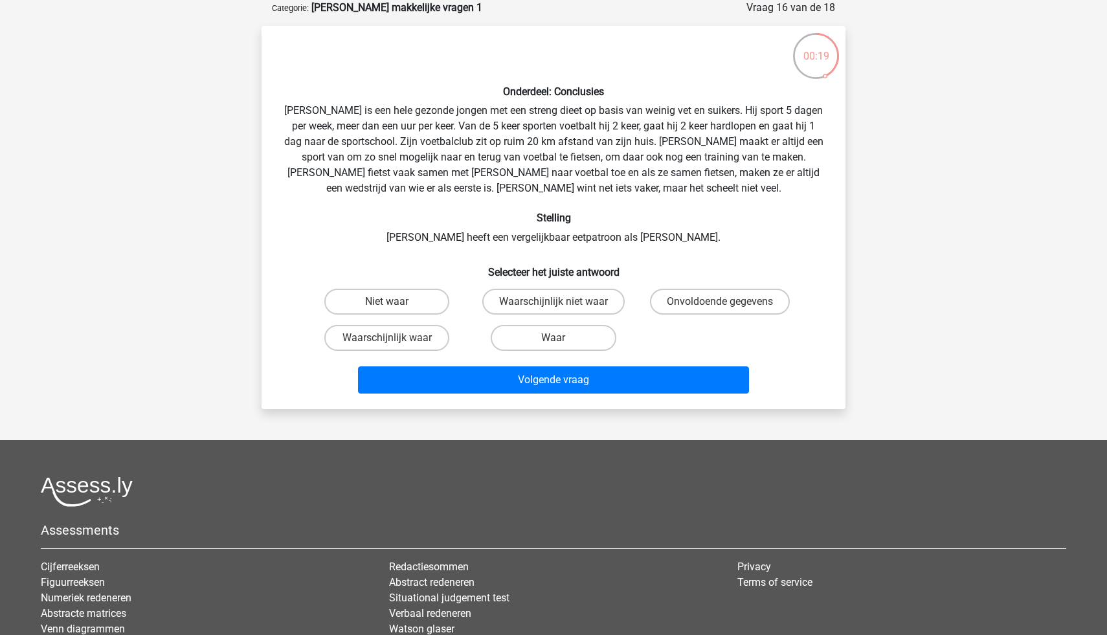
scroll to position [69, 0]
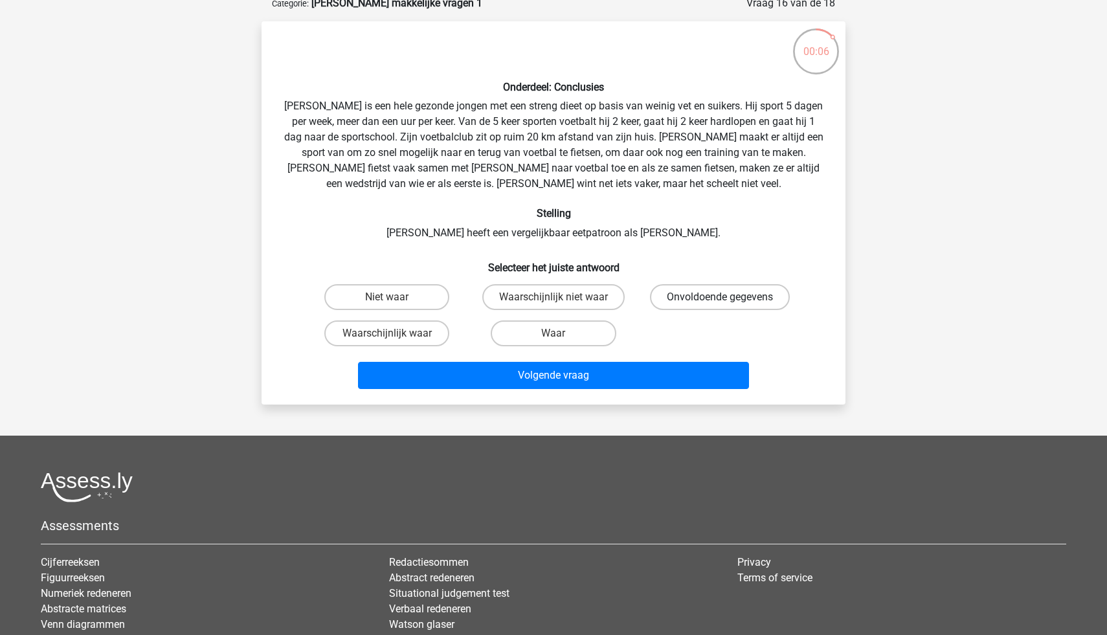
click at [686, 291] on label "Onvoldoende gegevens" at bounding box center [720, 297] width 140 height 26
click at [720, 297] on input "Onvoldoende gegevens" at bounding box center [724, 301] width 8 height 8
radio input "true"
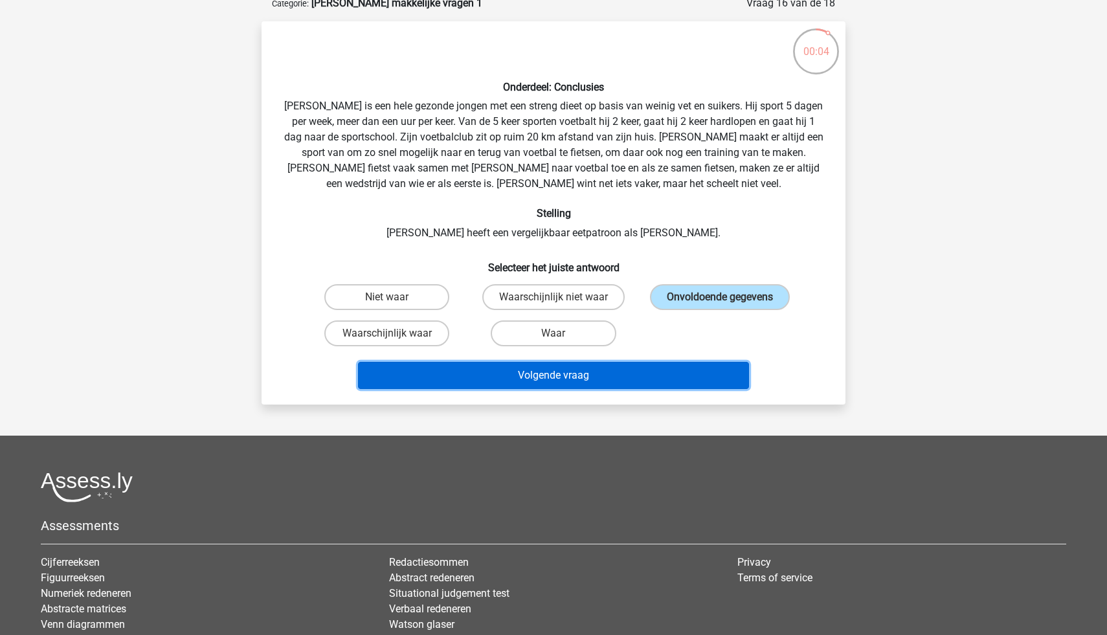
click at [661, 375] on button "Volgende vraag" at bounding box center [554, 375] width 392 height 27
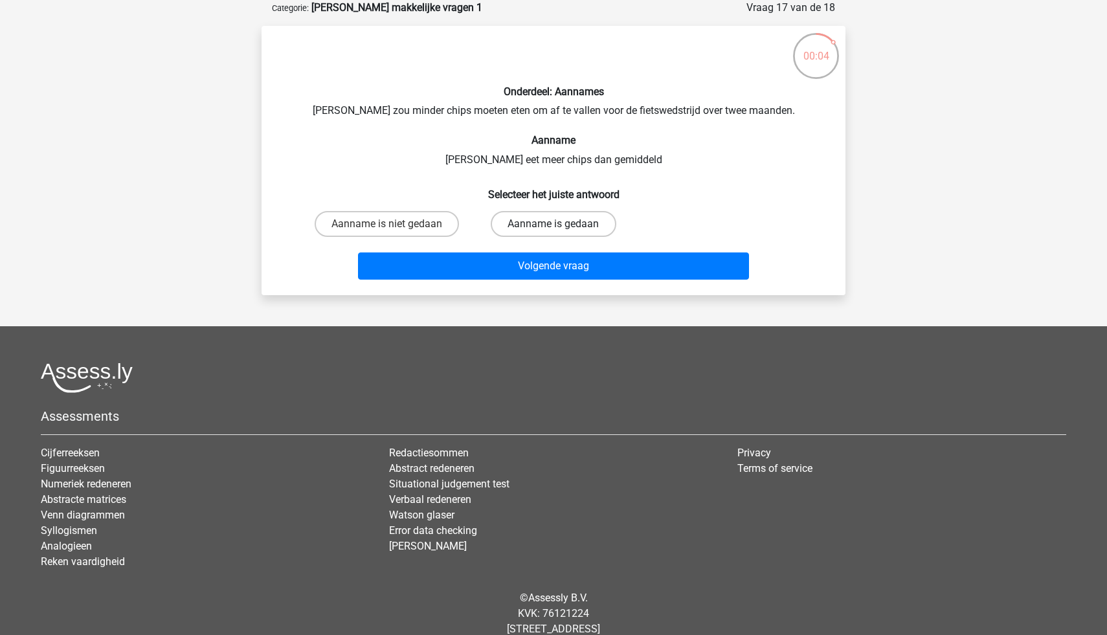
click at [531, 232] on label "Aanname is gedaan" at bounding box center [553, 224] width 125 height 26
click at [553, 232] on input "Aanname is gedaan" at bounding box center [557, 228] width 8 height 8
radio input "true"
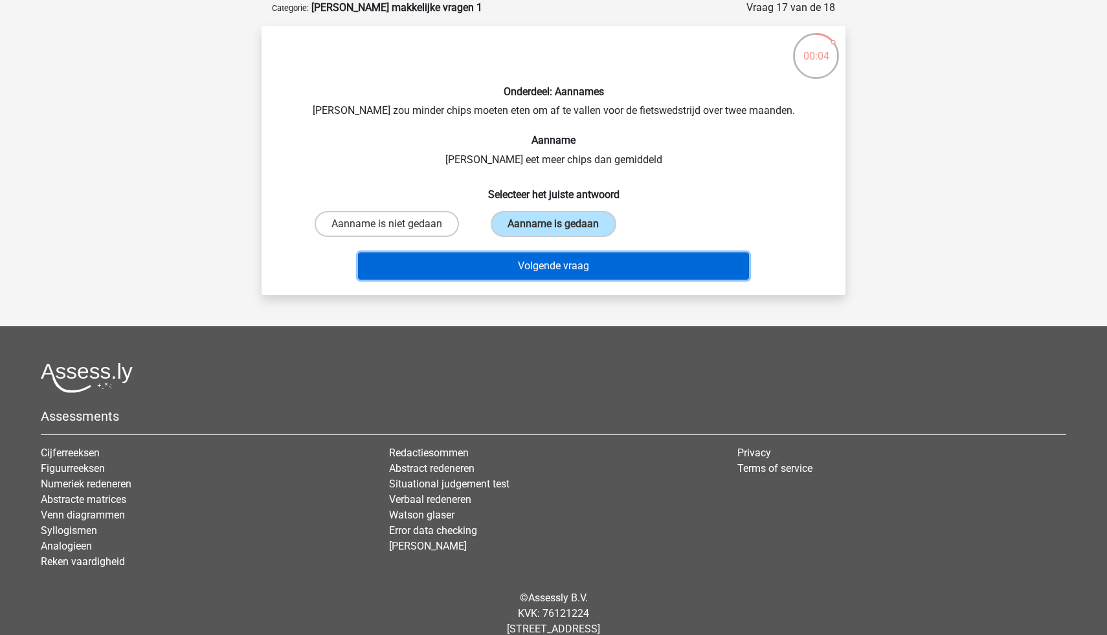
click at [549, 258] on button "Volgende vraag" at bounding box center [554, 265] width 392 height 27
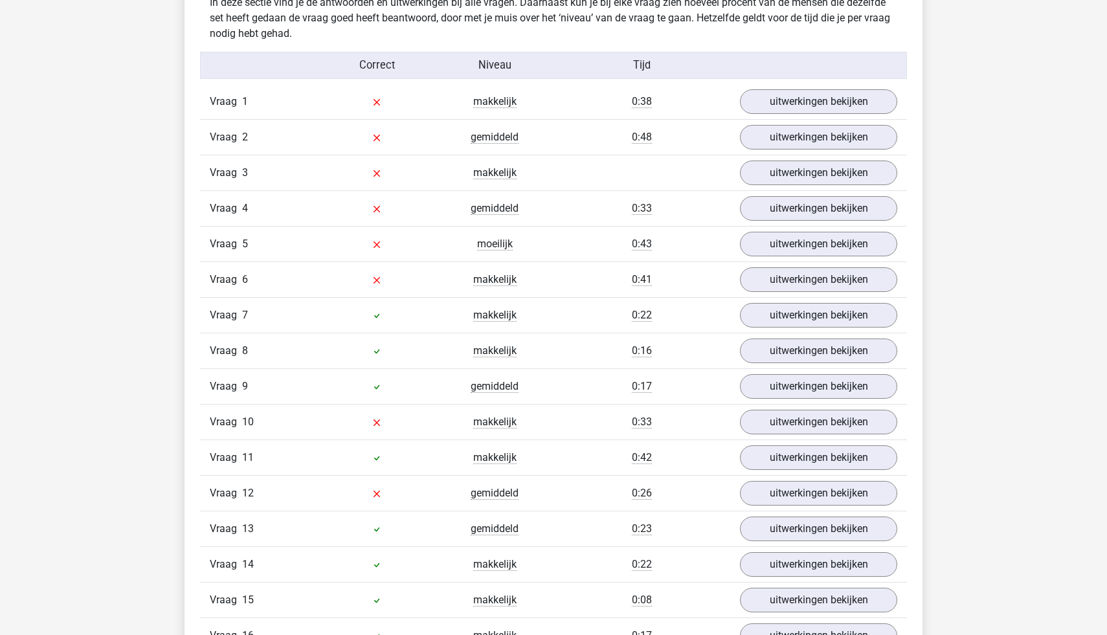
scroll to position [1033, 0]
click at [765, 105] on link "uitwerkingen bekijken" at bounding box center [818, 102] width 181 height 28
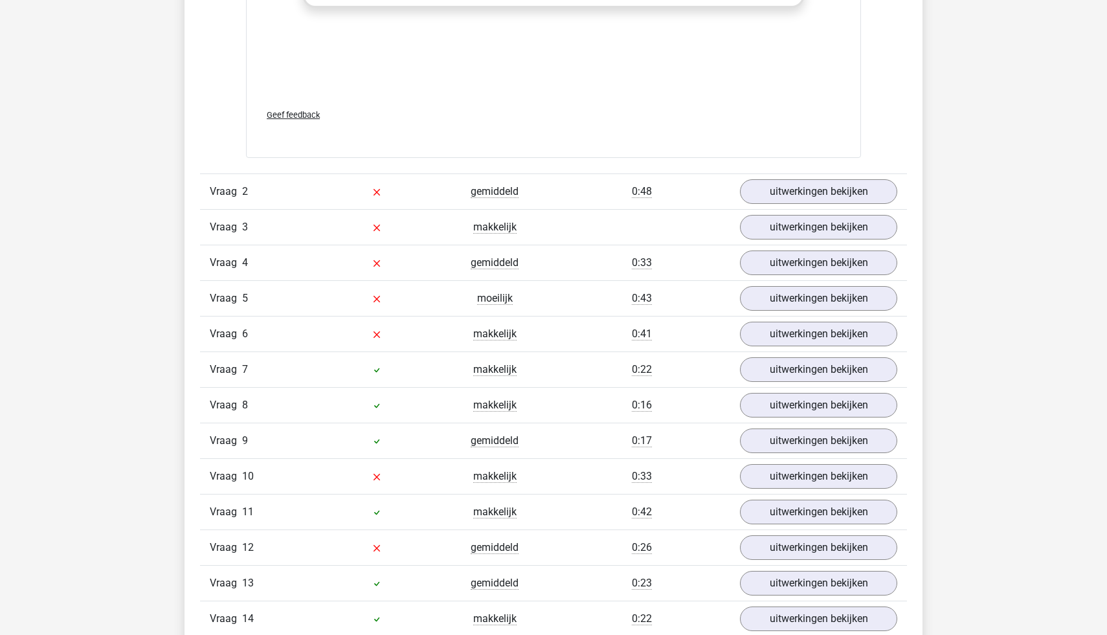
scroll to position [1656, 0]
click at [756, 204] on link "uitwerkingen bekijken" at bounding box center [818, 190] width 181 height 28
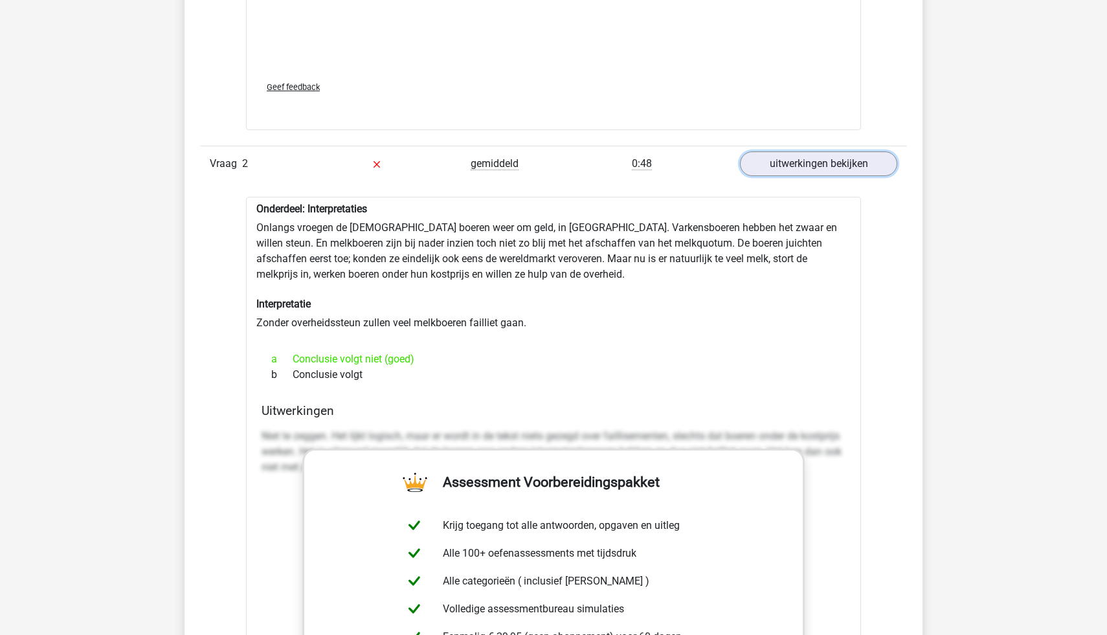
scroll to position [1684, 0]
